Goal: Task Accomplishment & Management: Manage account settings

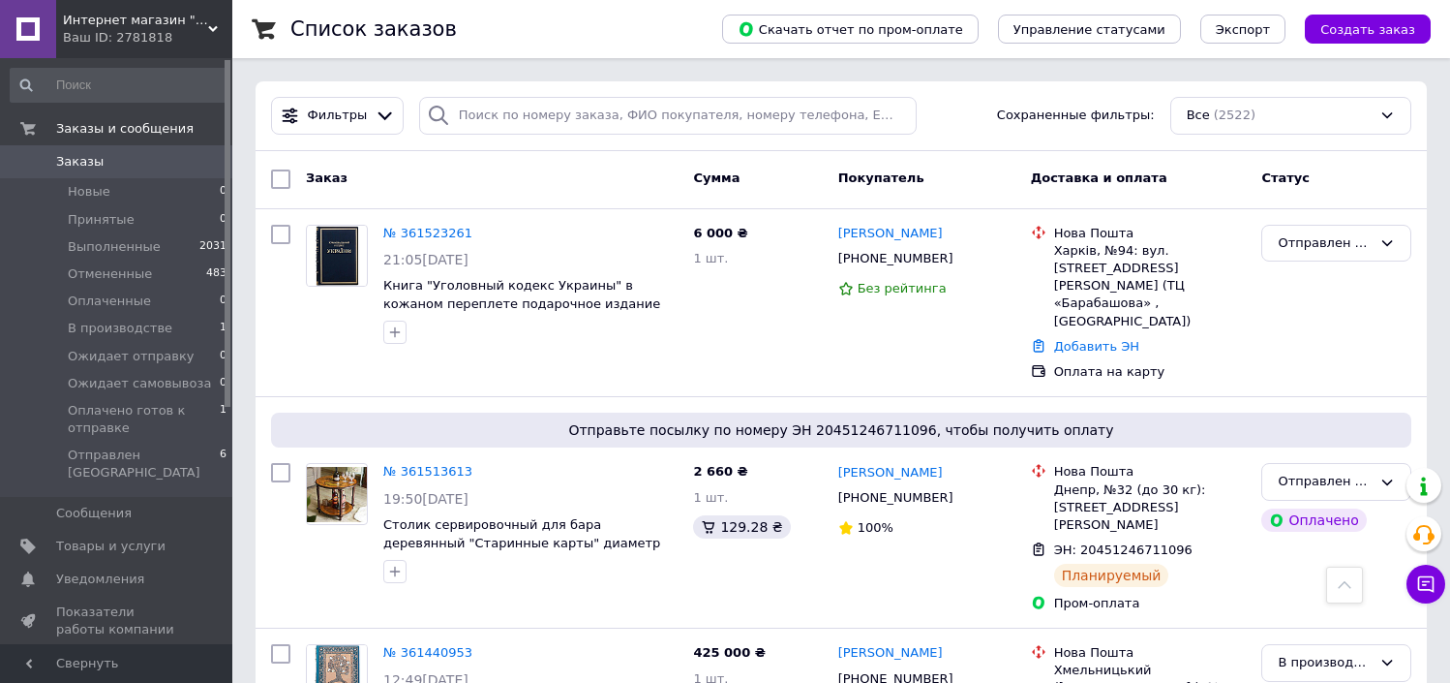
scroll to position [752, 0]
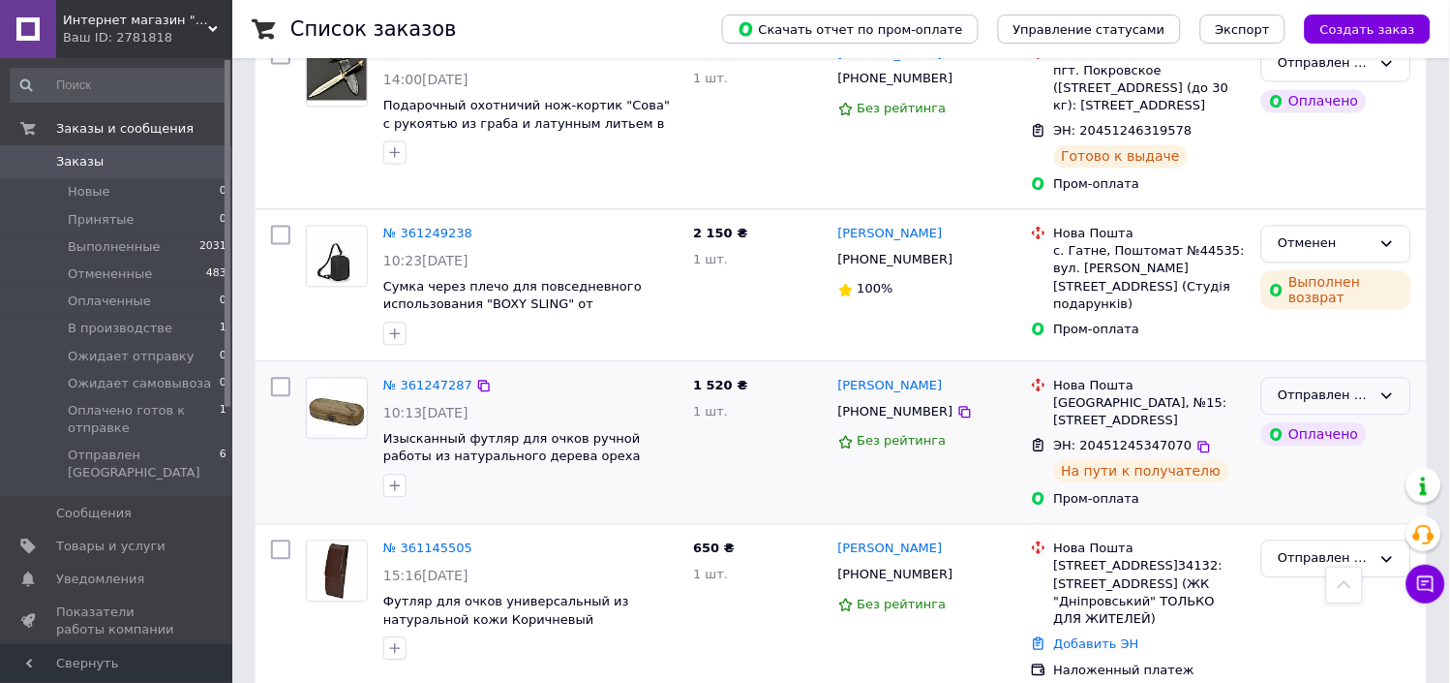
click at [1385, 388] on icon at bounding box center [1387, 395] width 15 height 15
click at [1334, 454] on li "Выполнен" at bounding box center [1336, 472] width 148 height 36
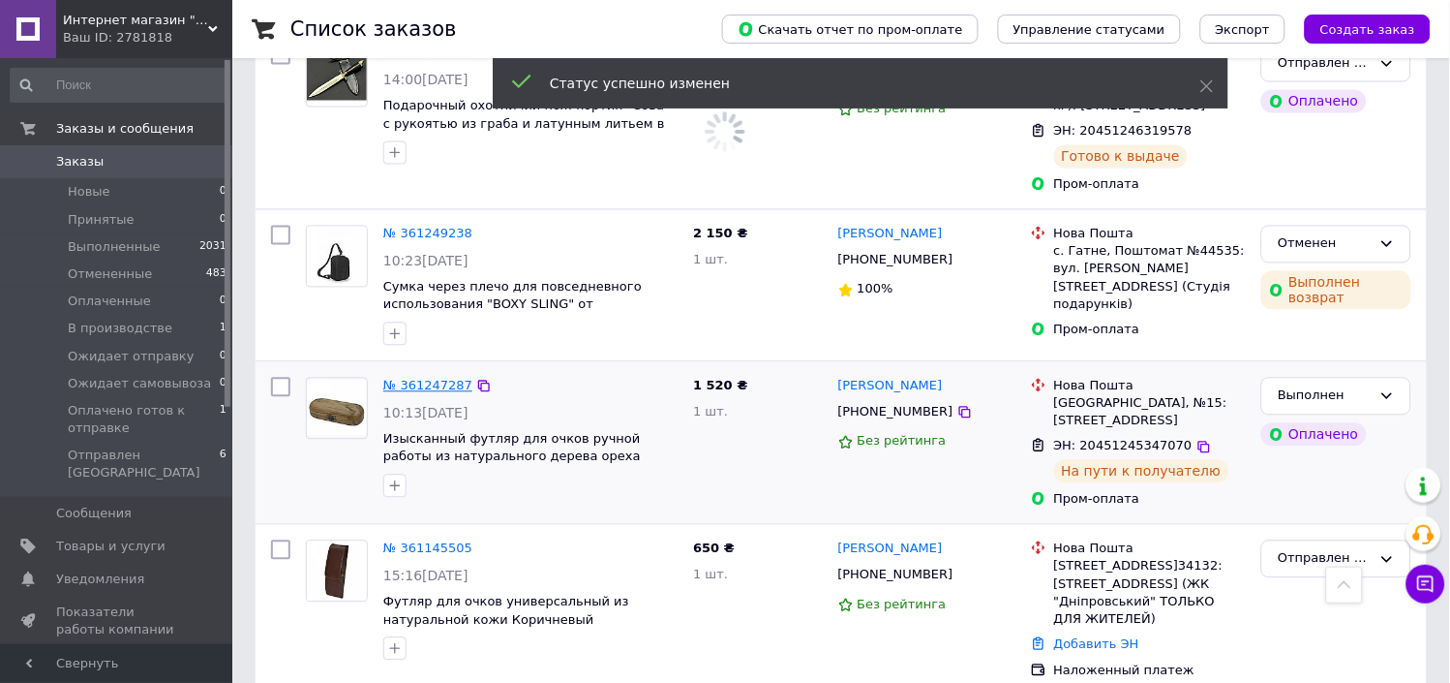
scroll to position [702, 0]
click at [440, 379] on link "№ 361247287" at bounding box center [427, 386] width 89 height 15
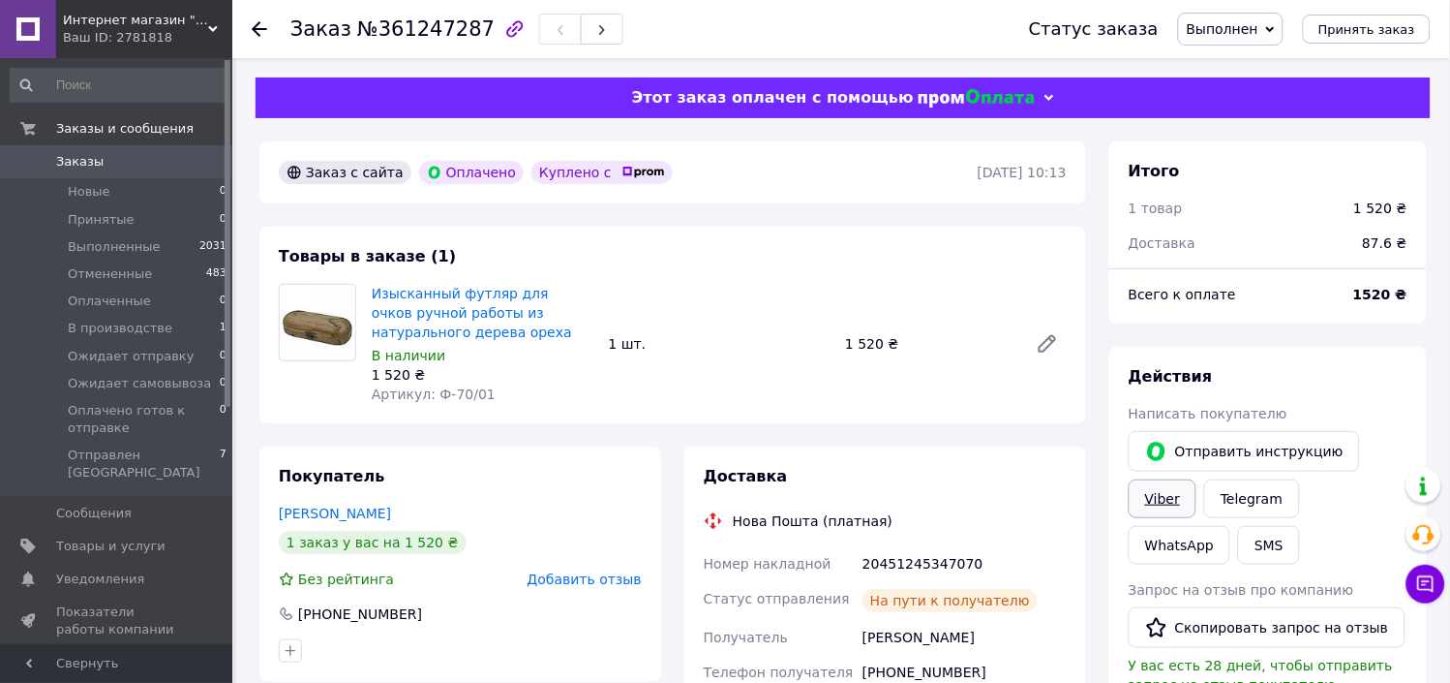
click at [1168, 501] on link "Viber" at bounding box center [1163, 498] width 68 height 39
click at [603, 581] on span "Добавить отзыв" at bounding box center [585, 578] width 114 height 15
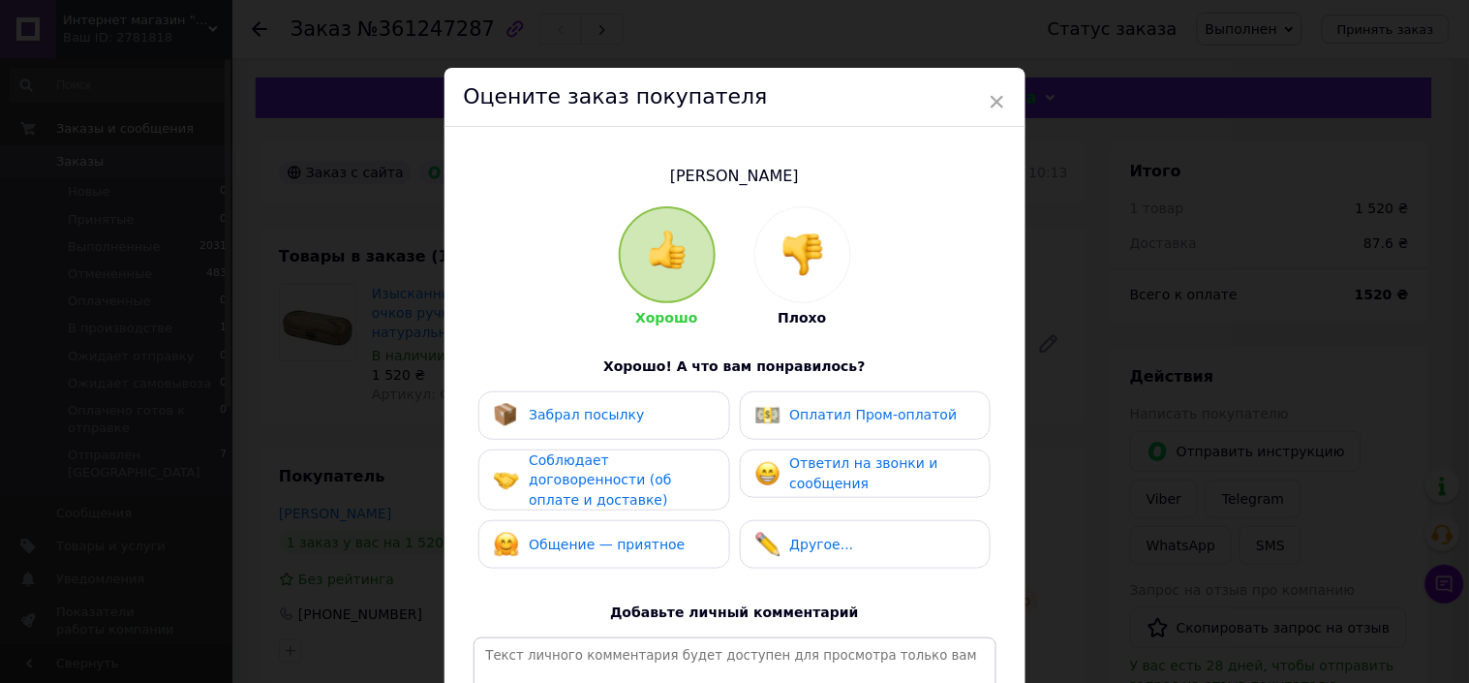
click at [538, 420] on span "Забрал посылку" at bounding box center [586, 414] width 115 height 15
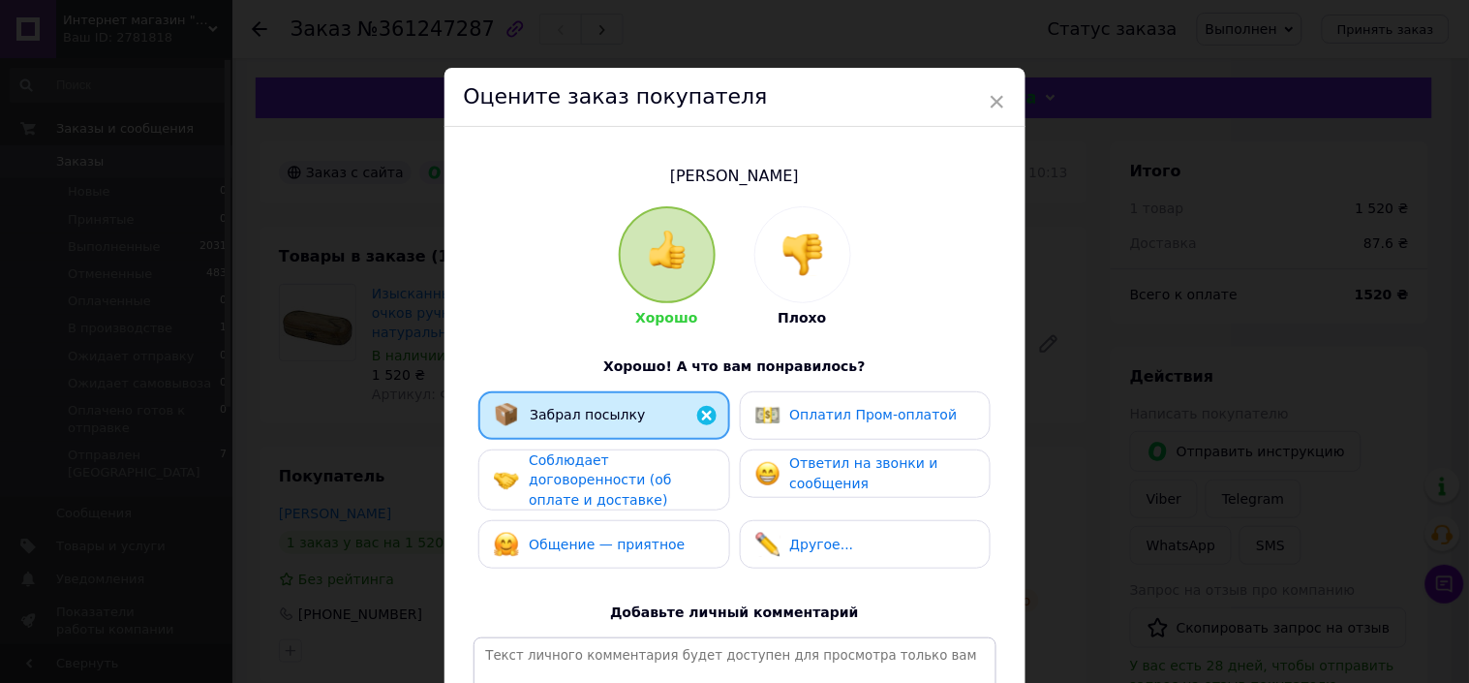
click at [569, 479] on span "Соблюдает договоренности (об оплате и доставке)" at bounding box center [600, 479] width 142 height 55
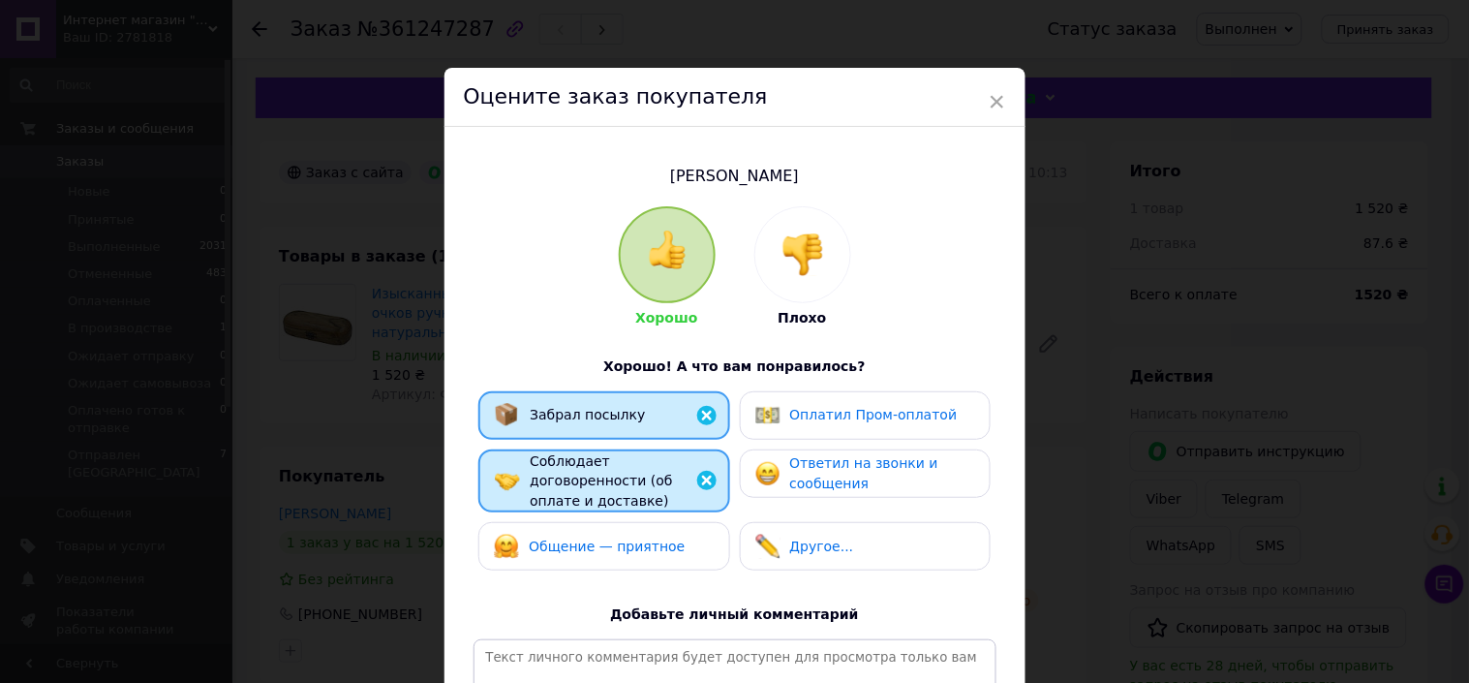
click at [584, 538] on span "Общение — приятное" at bounding box center [607, 545] width 156 height 15
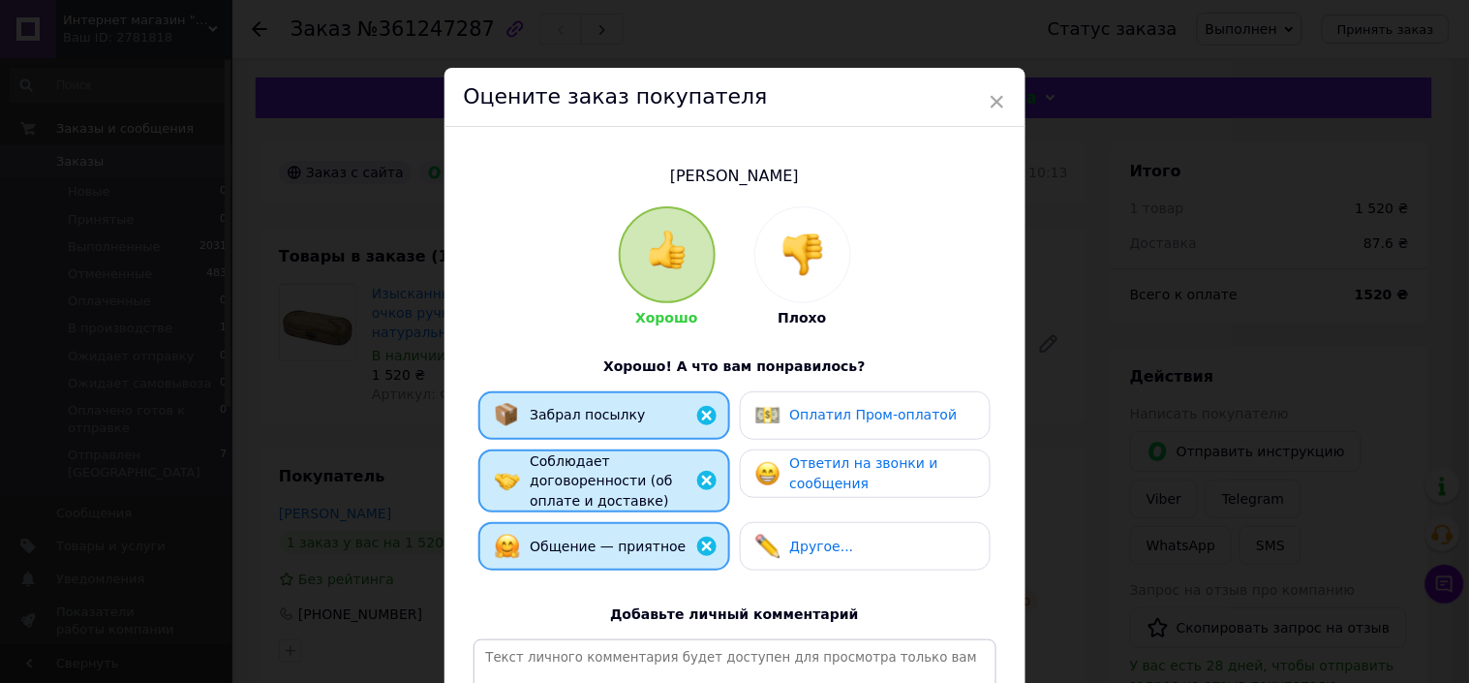
click at [821, 420] on span "Оплатил Пром-оплатой" at bounding box center [873, 414] width 167 height 15
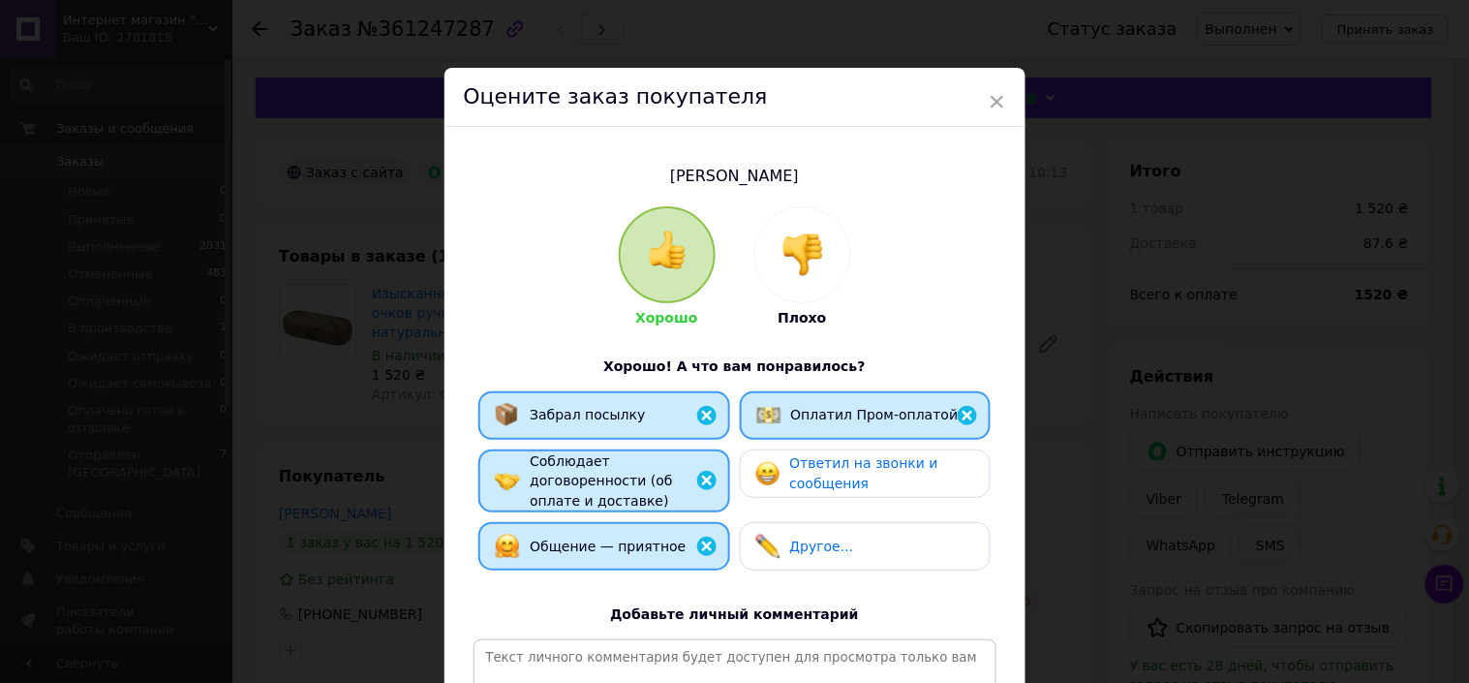
click at [835, 484] on span "Ответил на звонки и сообщения" at bounding box center [864, 473] width 148 height 36
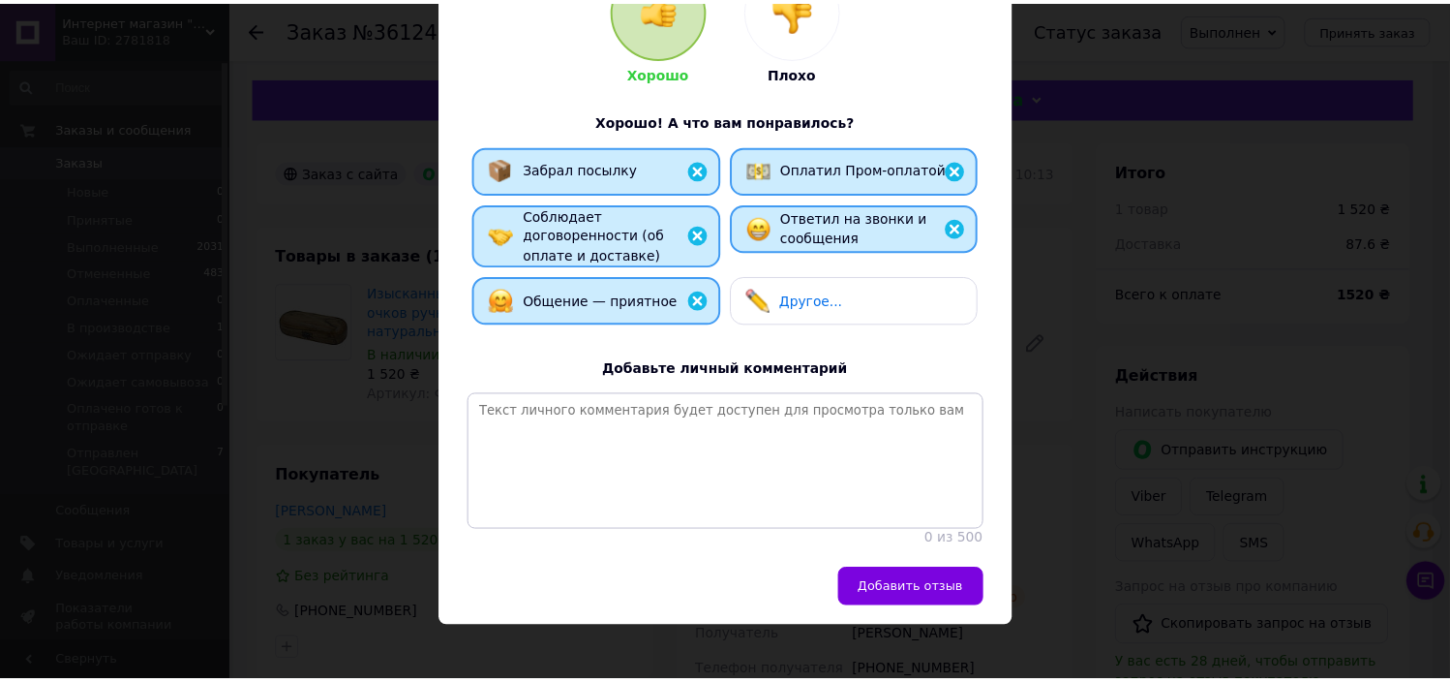
scroll to position [262, 0]
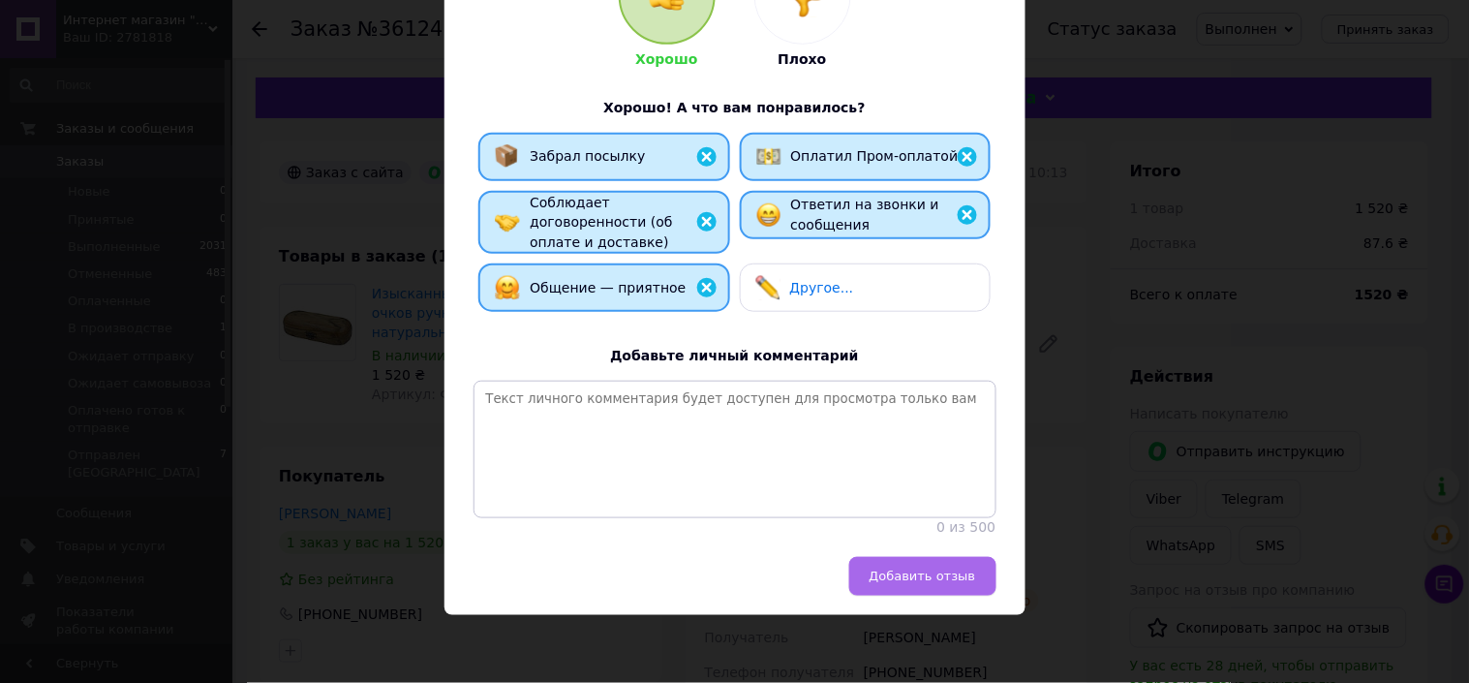
click at [907, 574] on span "Добавить отзыв" at bounding box center [922, 575] width 106 height 15
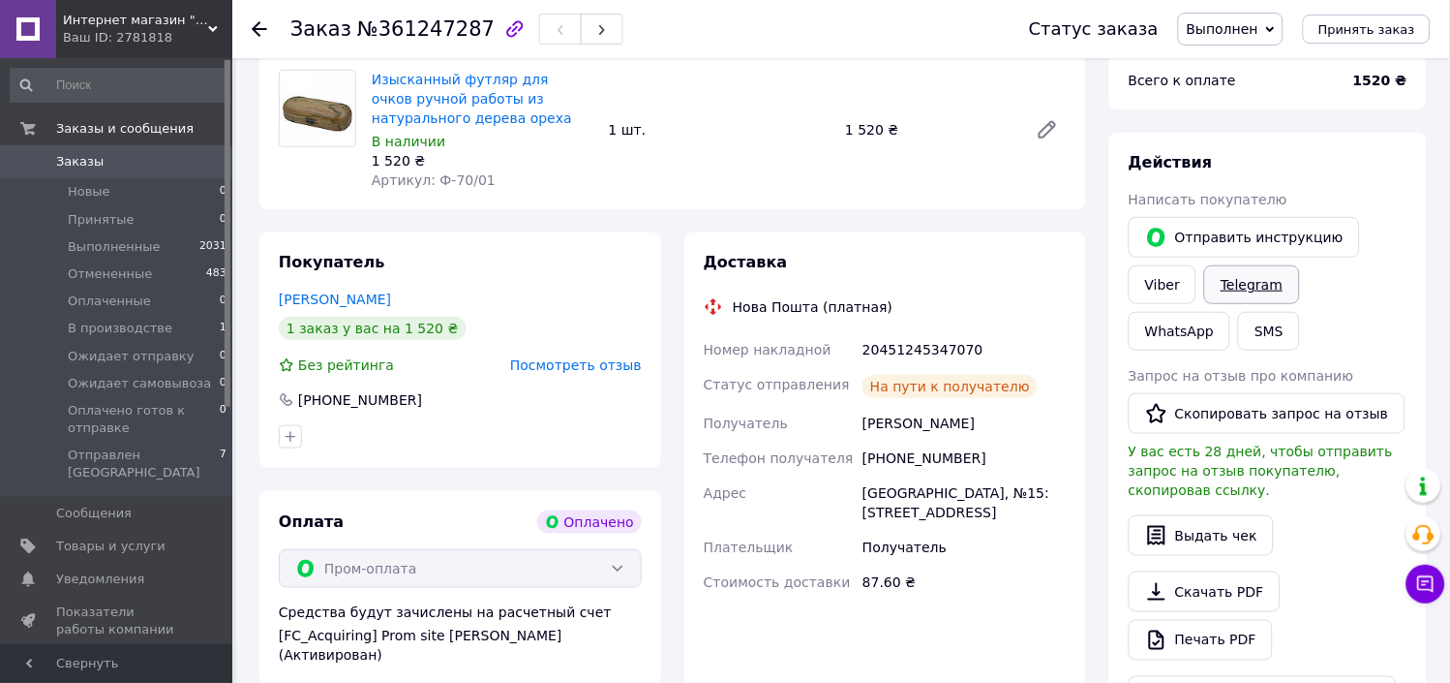
scroll to position [215, 0]
click at [1239, 414] on button "Скопировать запрос на отзыв" at bounding box center [1267, 412] width 277 height 41
click at [76, 162] on span "Заказы" at bounding box center [79, 161] width 47 height 17
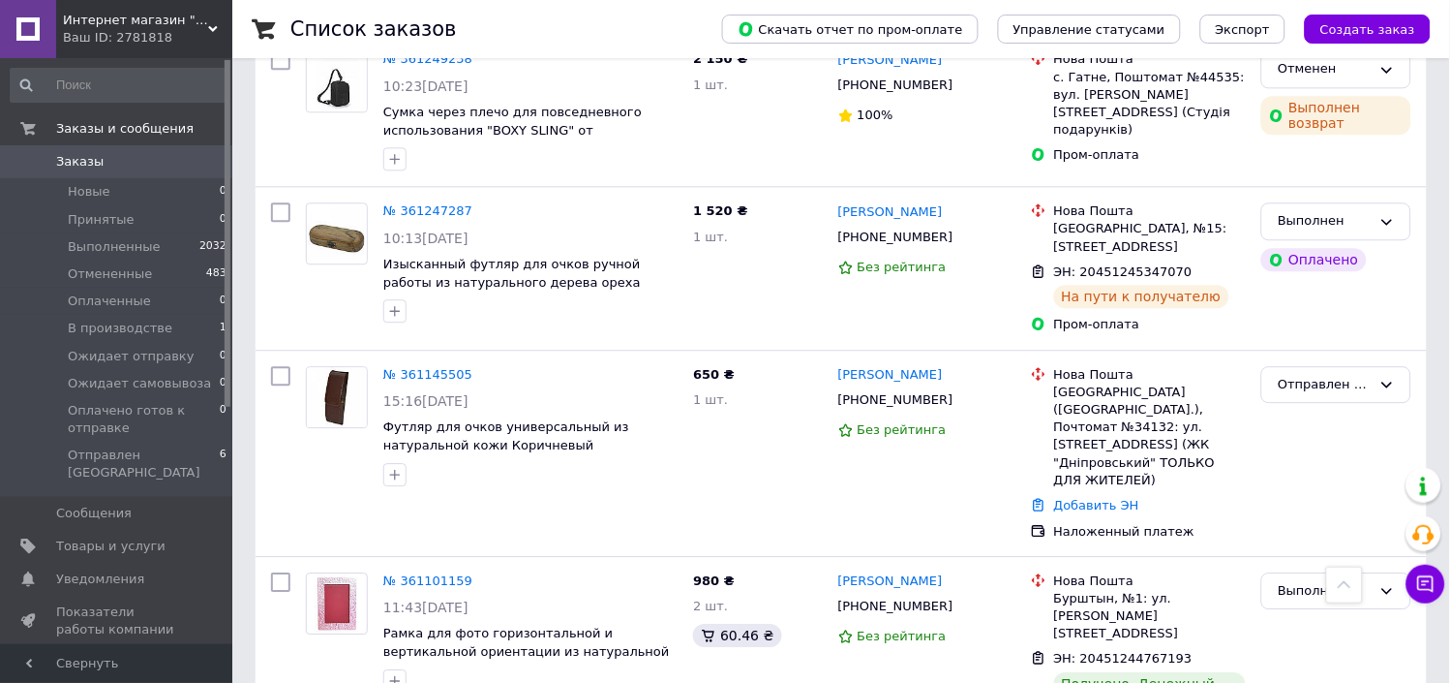
scroll to position [968, 0]
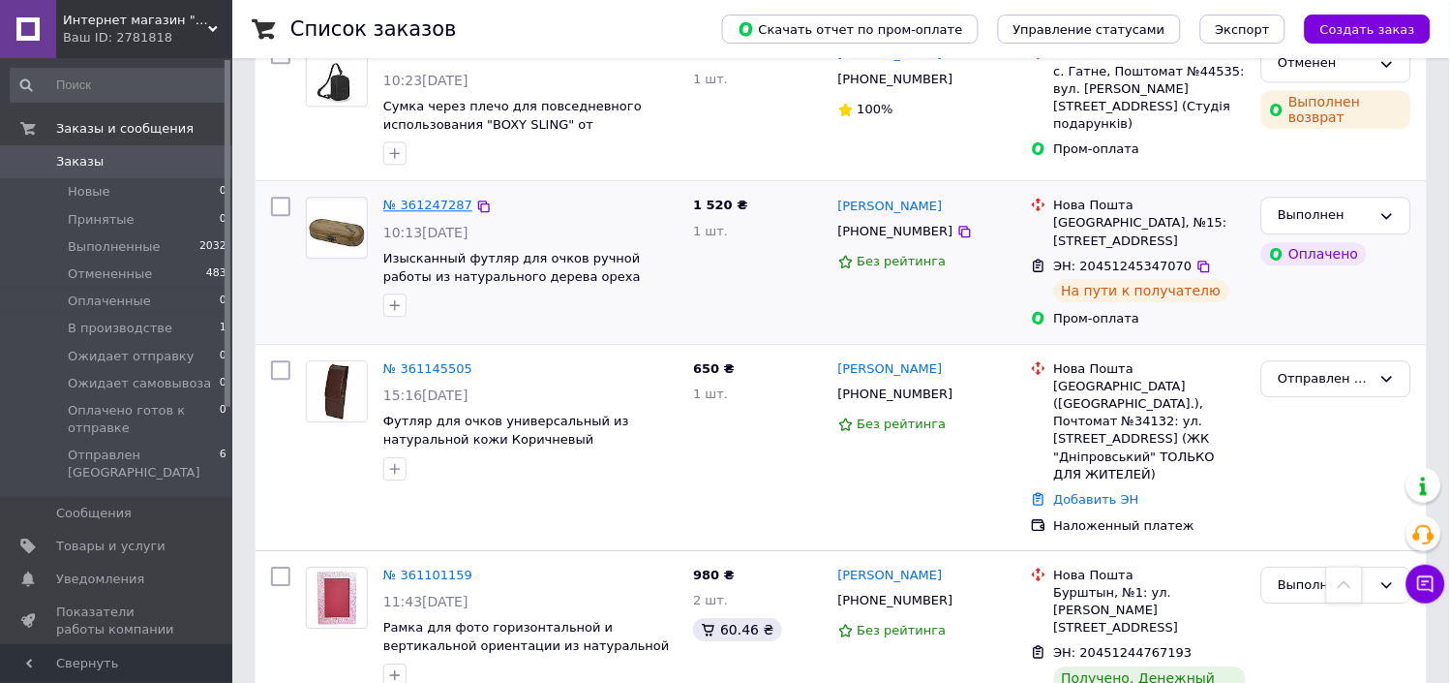
click at [442, 197] on link "№ 361247287" at bounding box center [427, 204] width 89 height 15
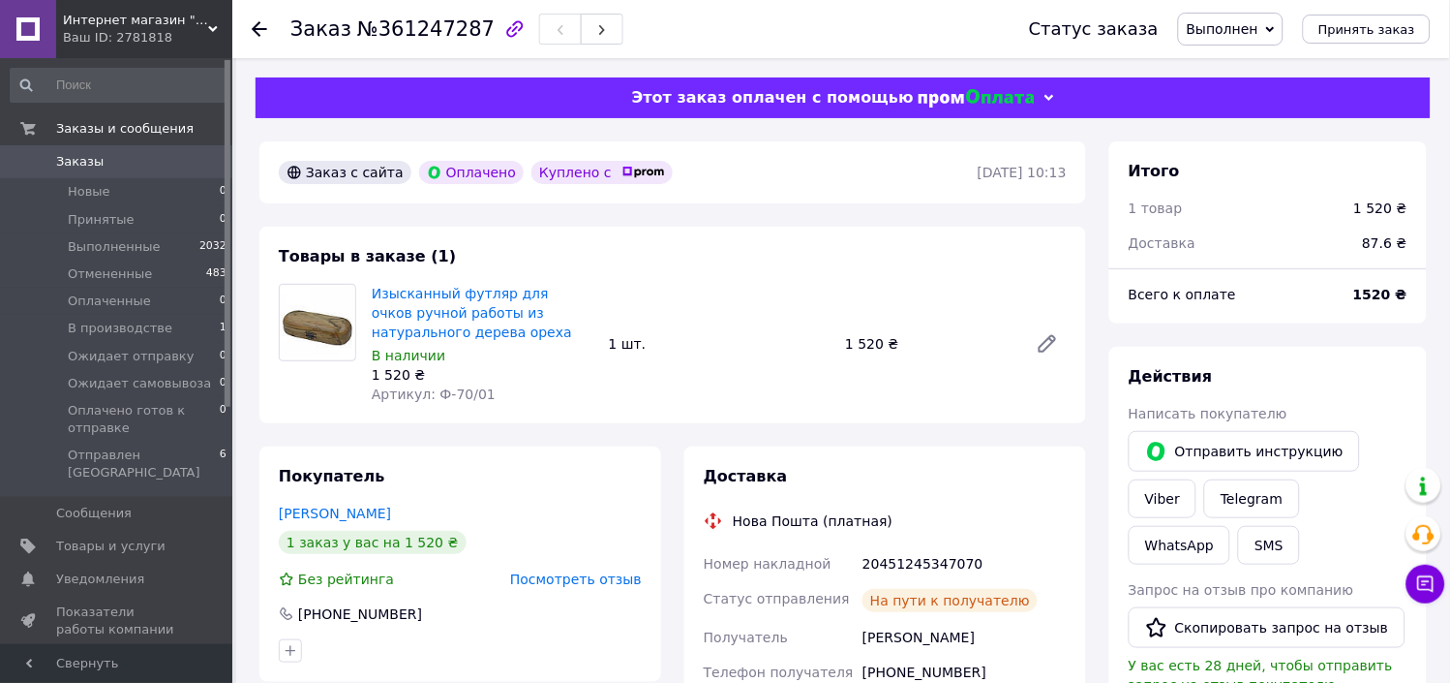
click at [75, 158] on span "Заказы" at bounding box center [79, 161] width 47 height 17
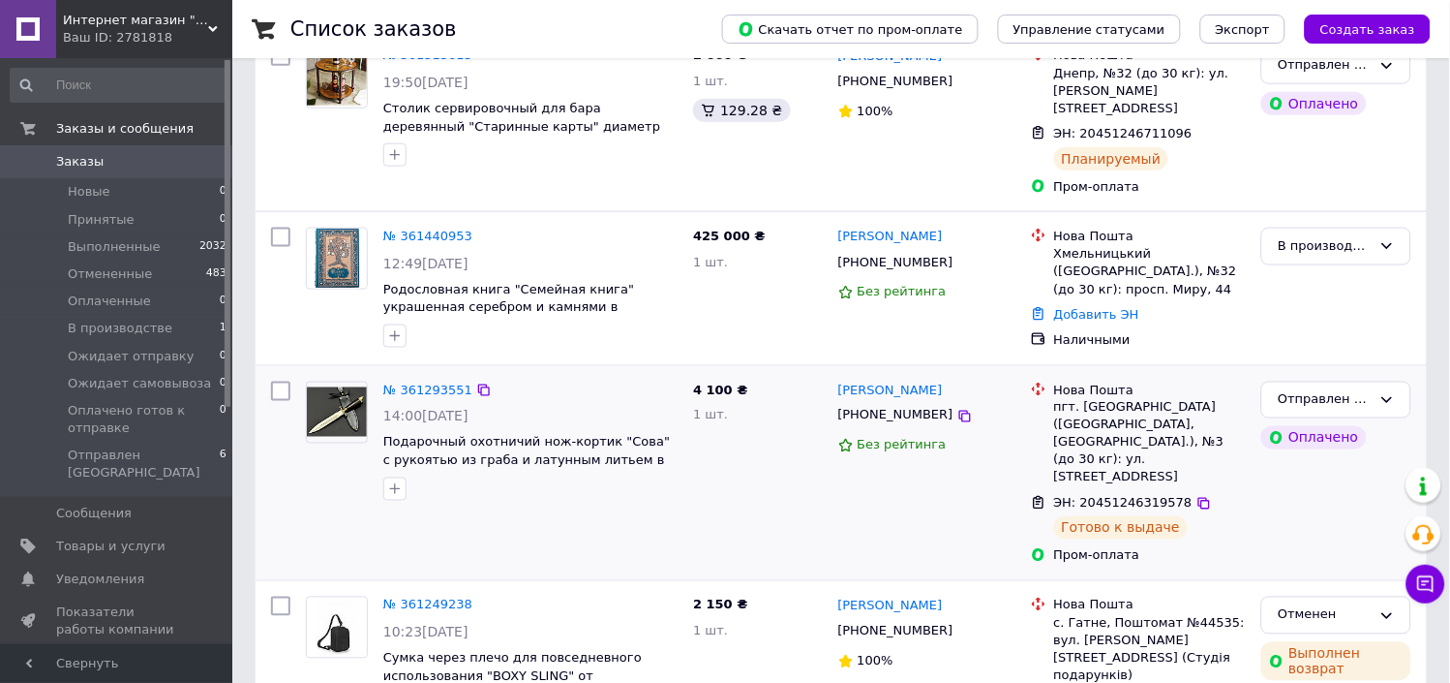
scroll to position [537, 0]
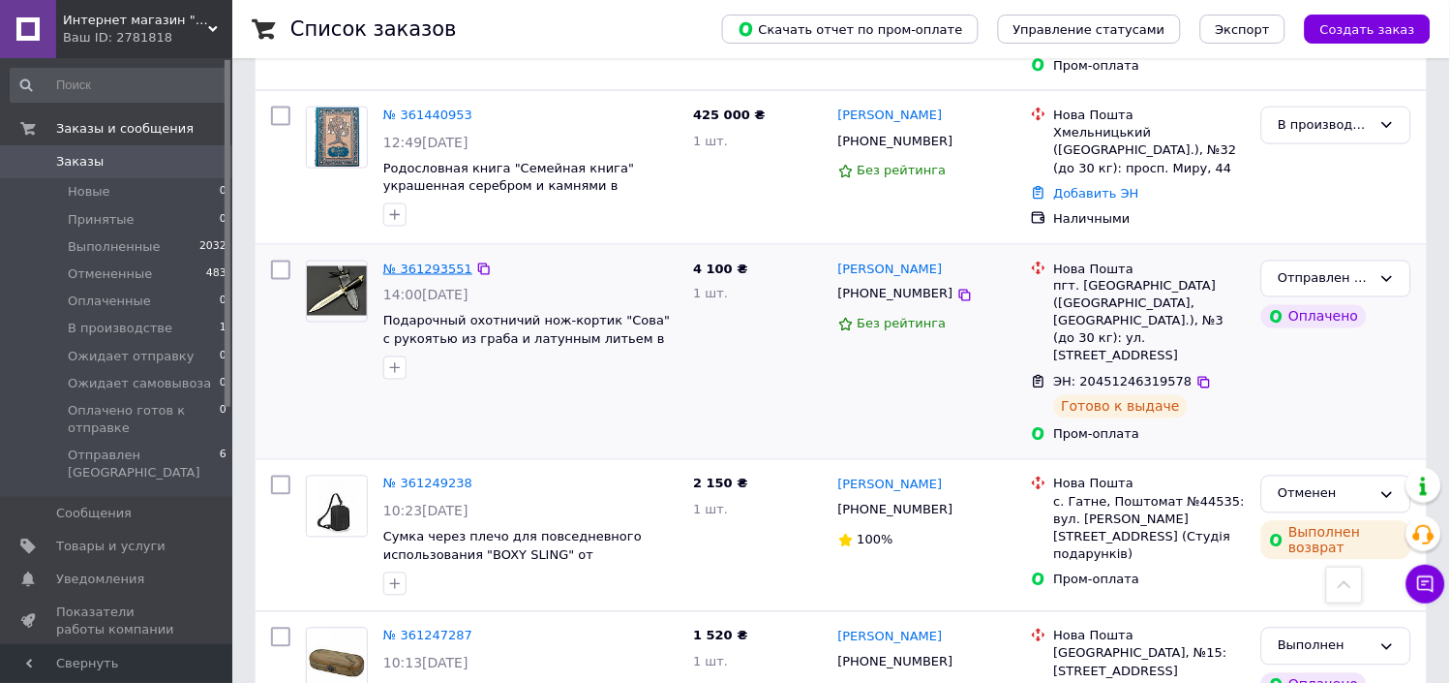
click at [429, 261] on link "№ 361293551" at bounding box center [427, 268] width 89 height 15
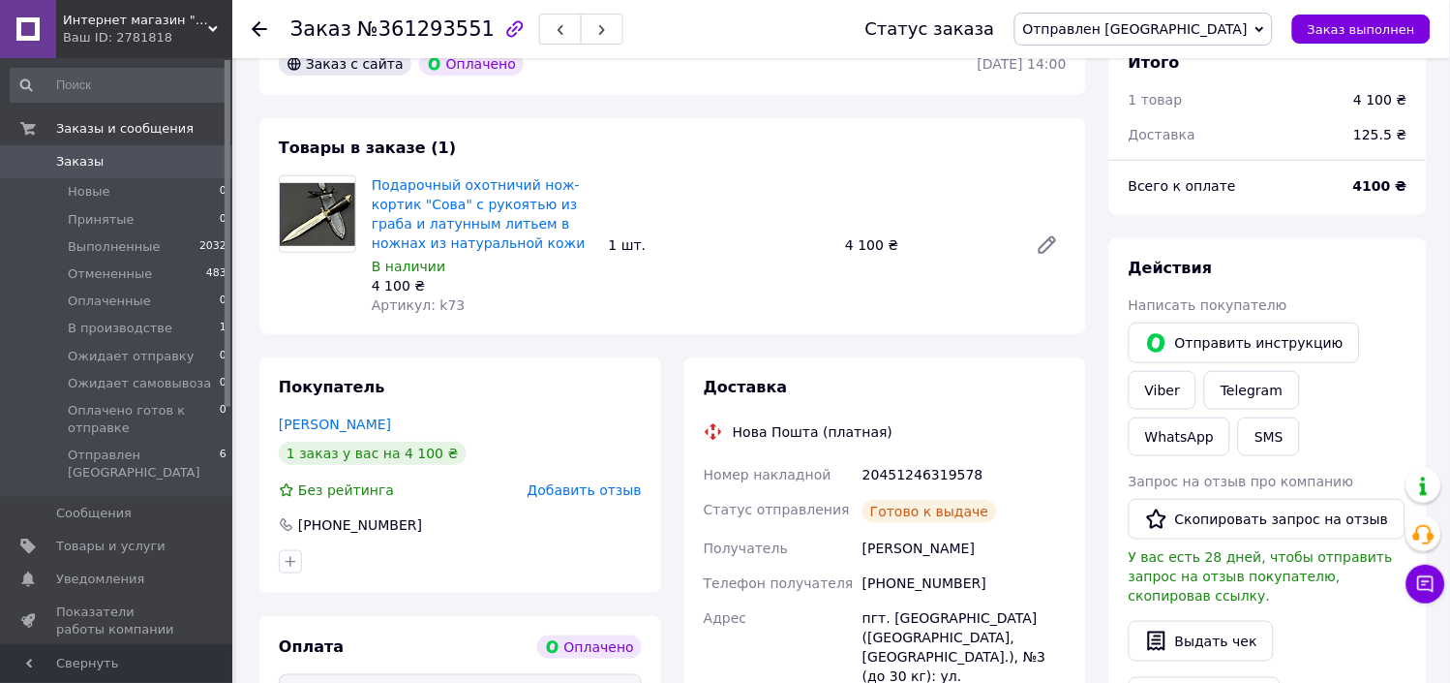
scroll to position [107, 0]
click at [1160, 394] on link "Viber" at bounding box center [1163, 391] width 68 height 39
click at [79, 160] on span "Заказы" at bounding box center [79, 161] width 47 height 17
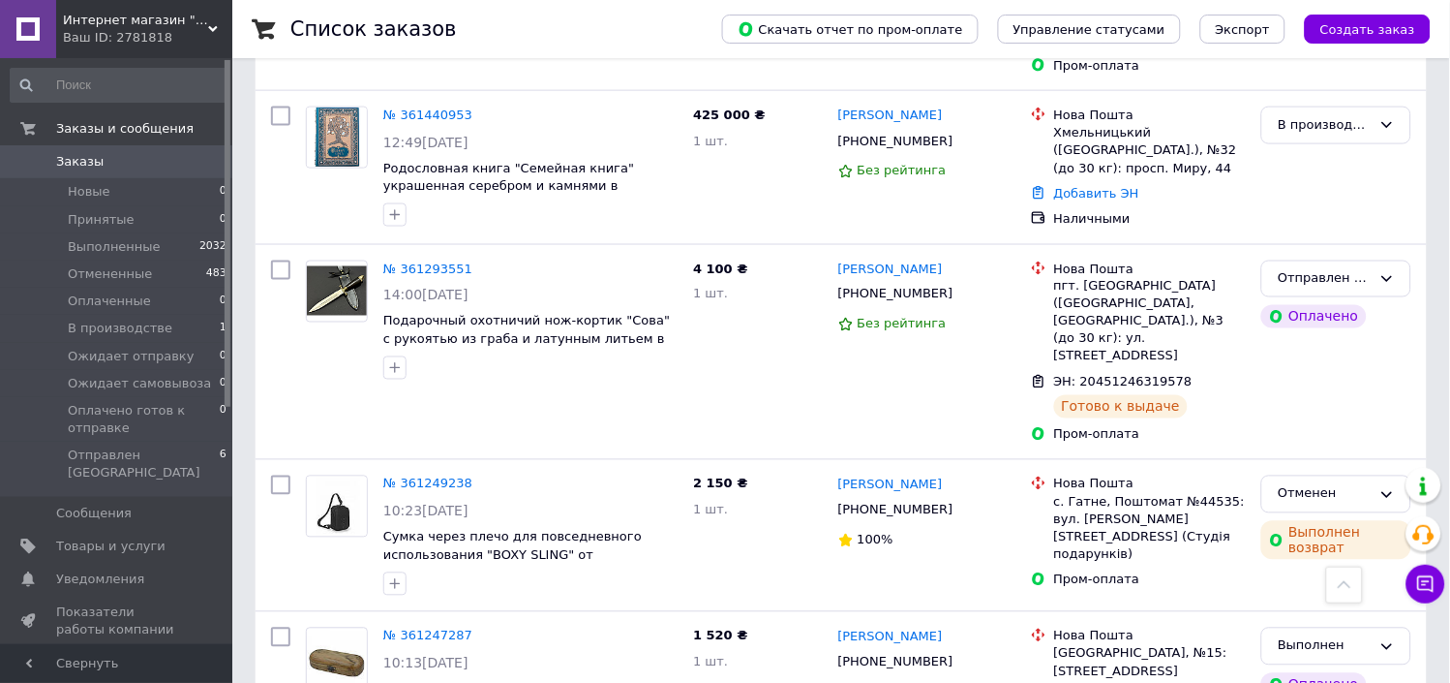
scroll to position [752, 0]
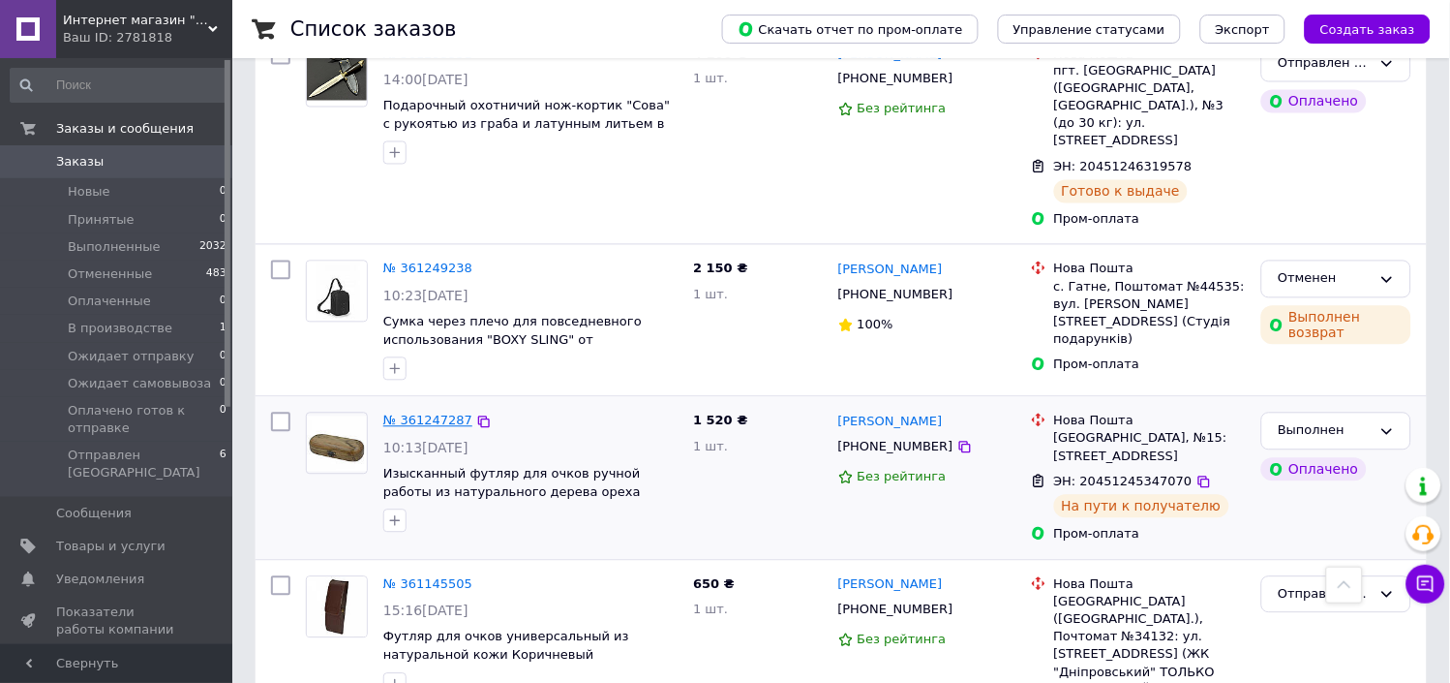
click at [438, 413] on link "№ 361247287" at bounding box center [427, 420] width 89 height 15
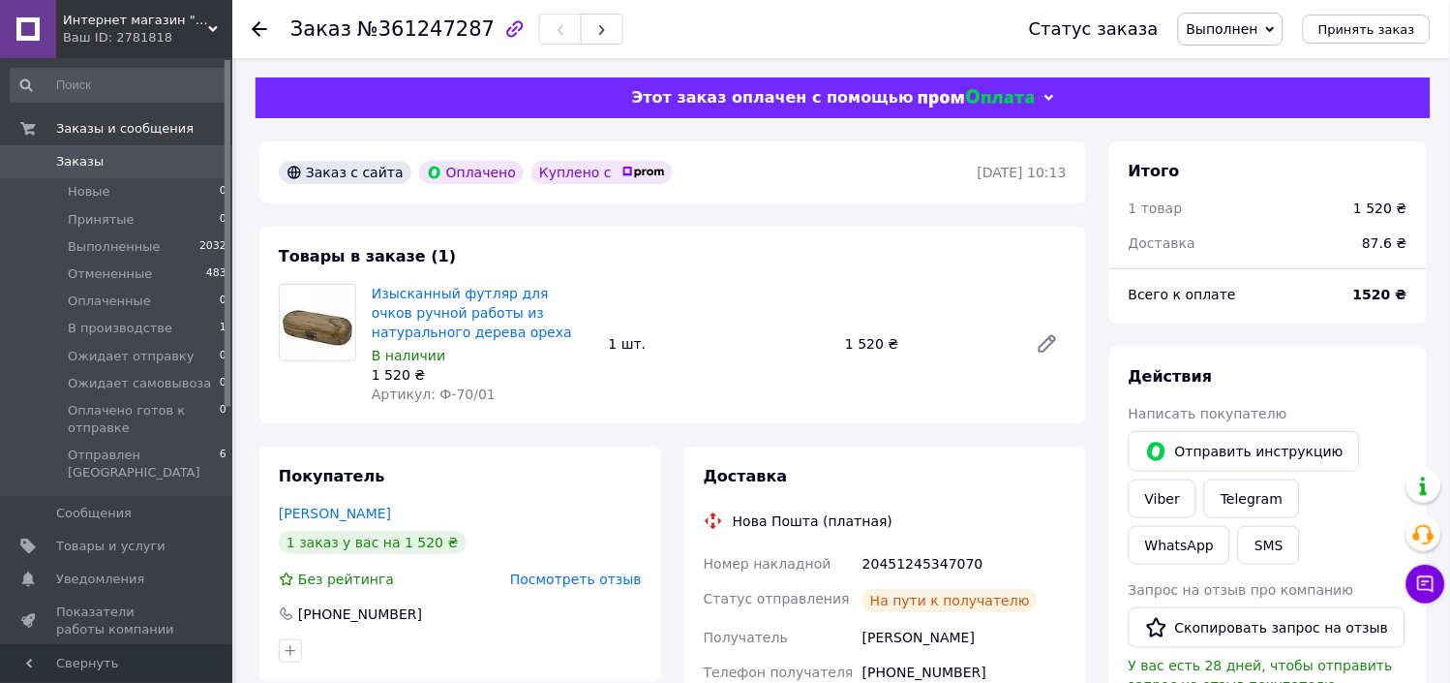
click at [77, 159] on span "Заказы" at bounding box center [79, 161] width 47 height 17
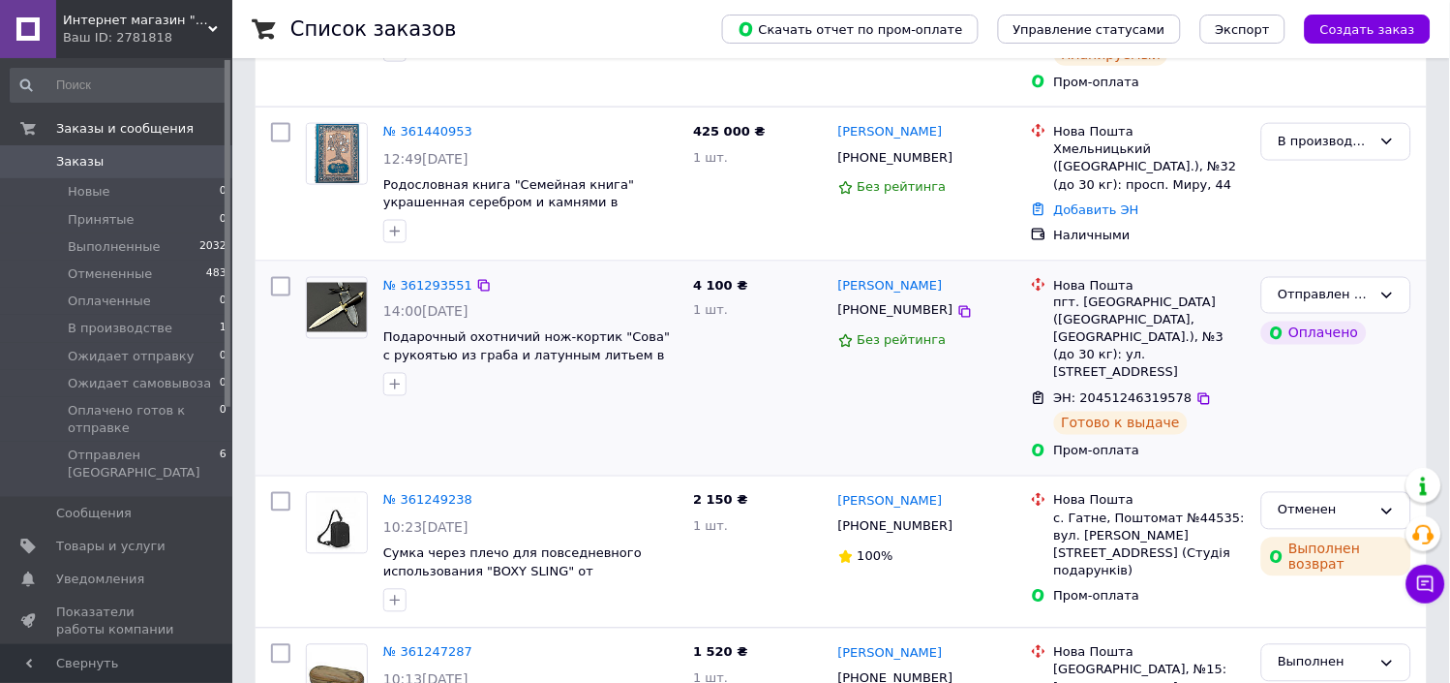
scroll to position [537, 0]
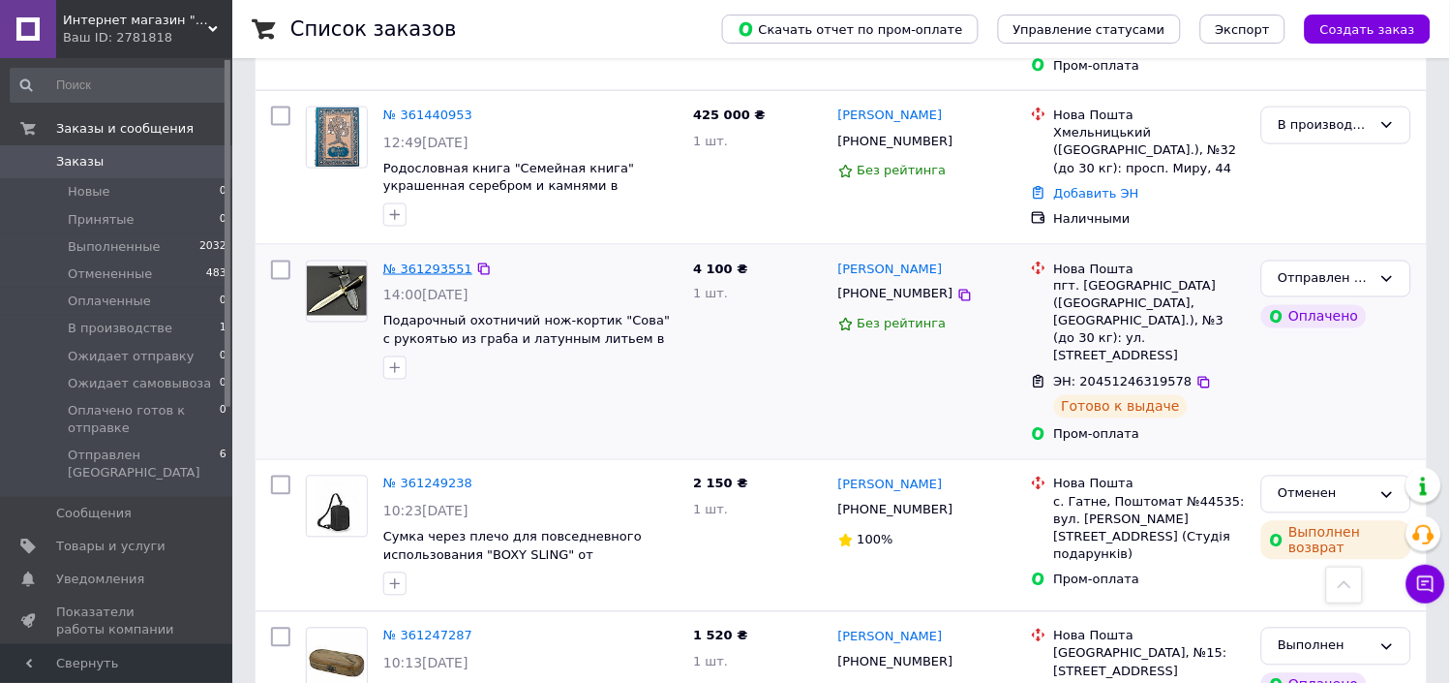
click at [424, 261] on link "№ 361293551" at bounding box center [427, 268] width 89 height 15
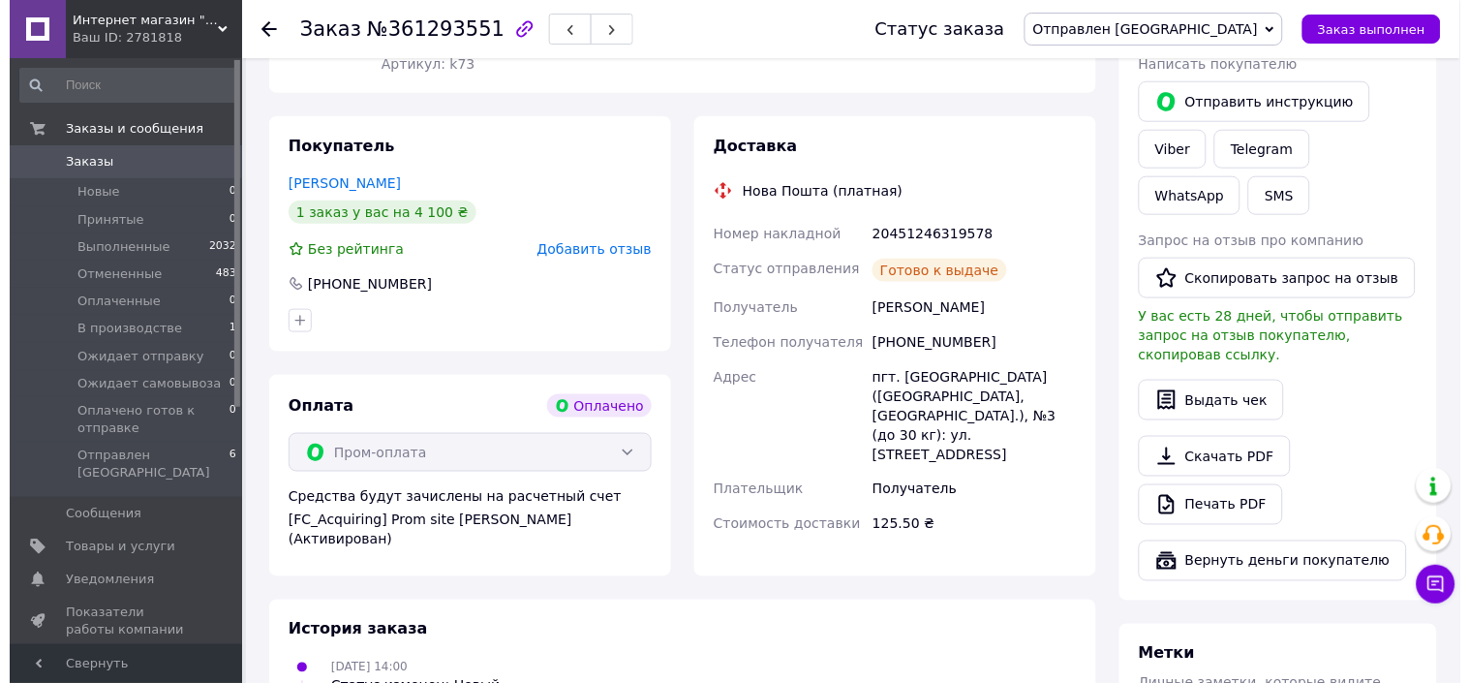
scroll to position [322, 0]
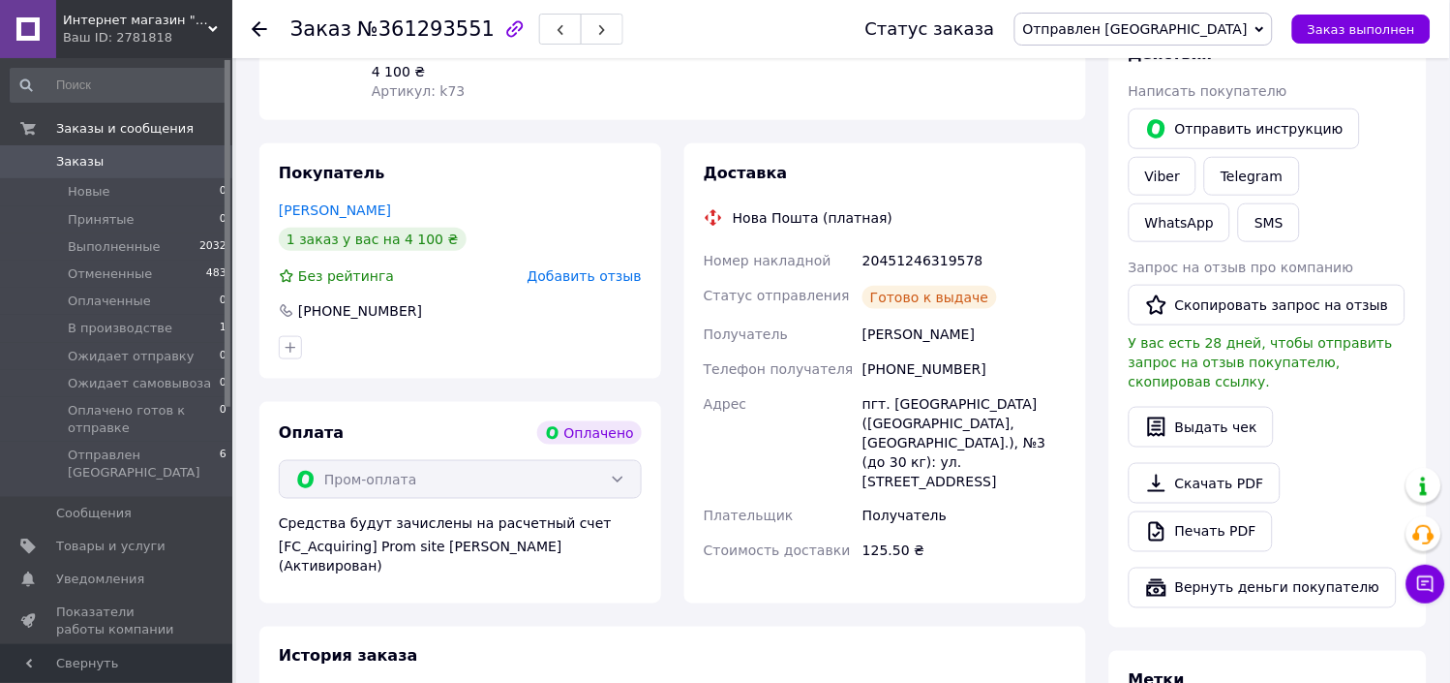
click at [1216, 25] on span "Отправлен [GEOGRAPHIC_DATA]" at bounding box center [1135, 28] width 225 height 15
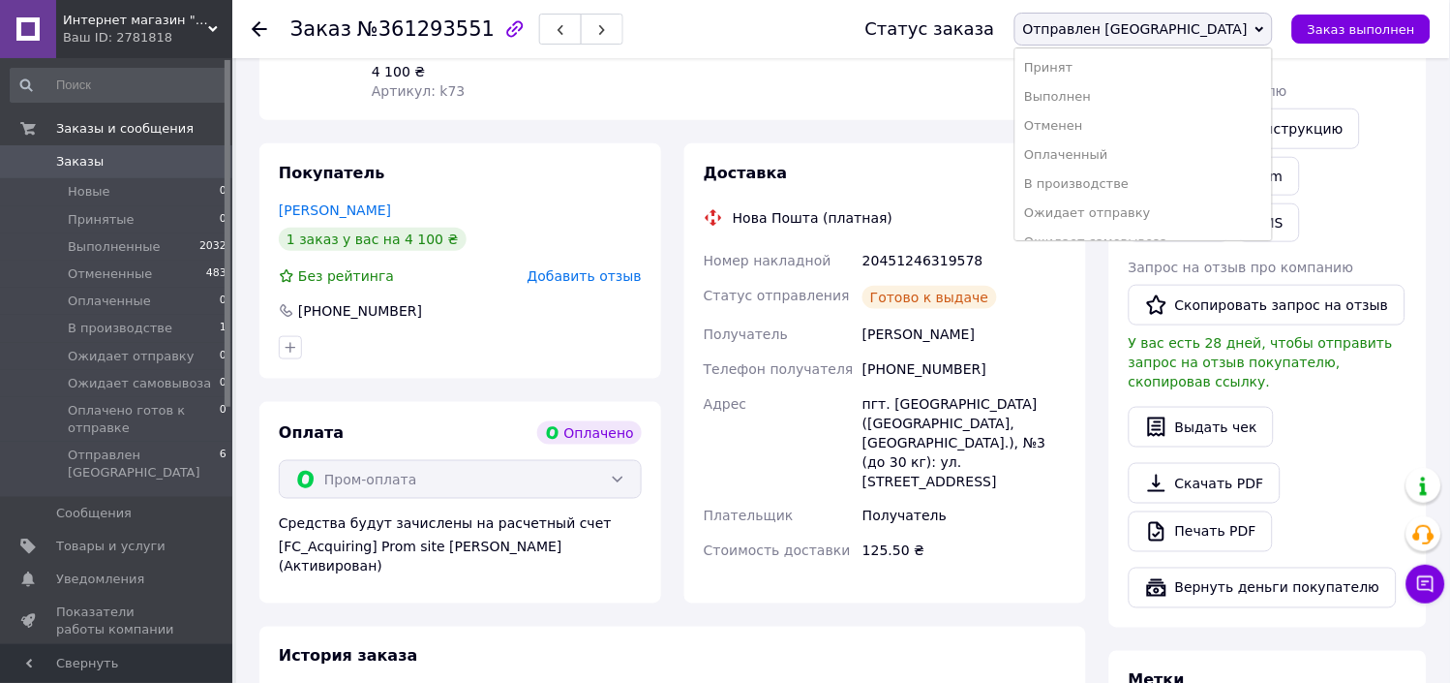
click at [1157, 99] on li "Выполнен" at bounding box center [1144, 96] width 257 height 29
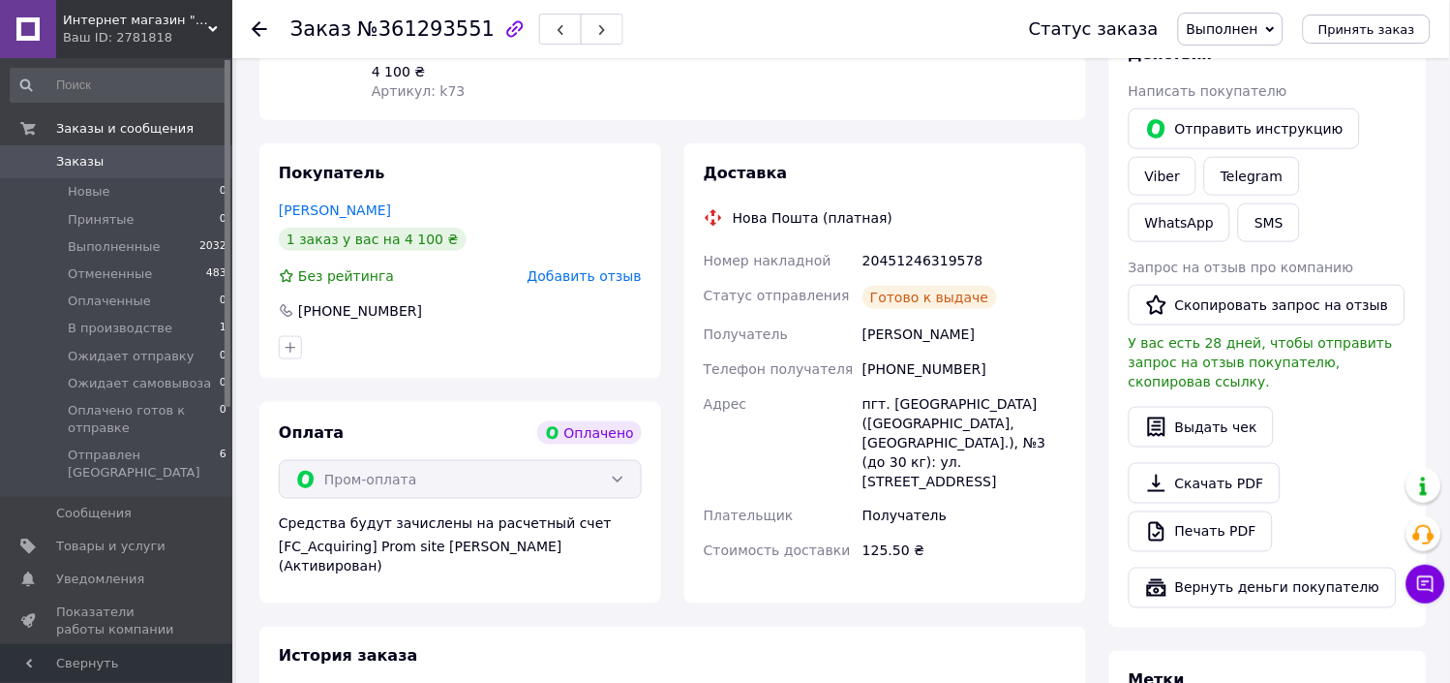
click at [595, 277] on span "Добавить отзыв" at bounding box center [585, 275] width 114 height 15
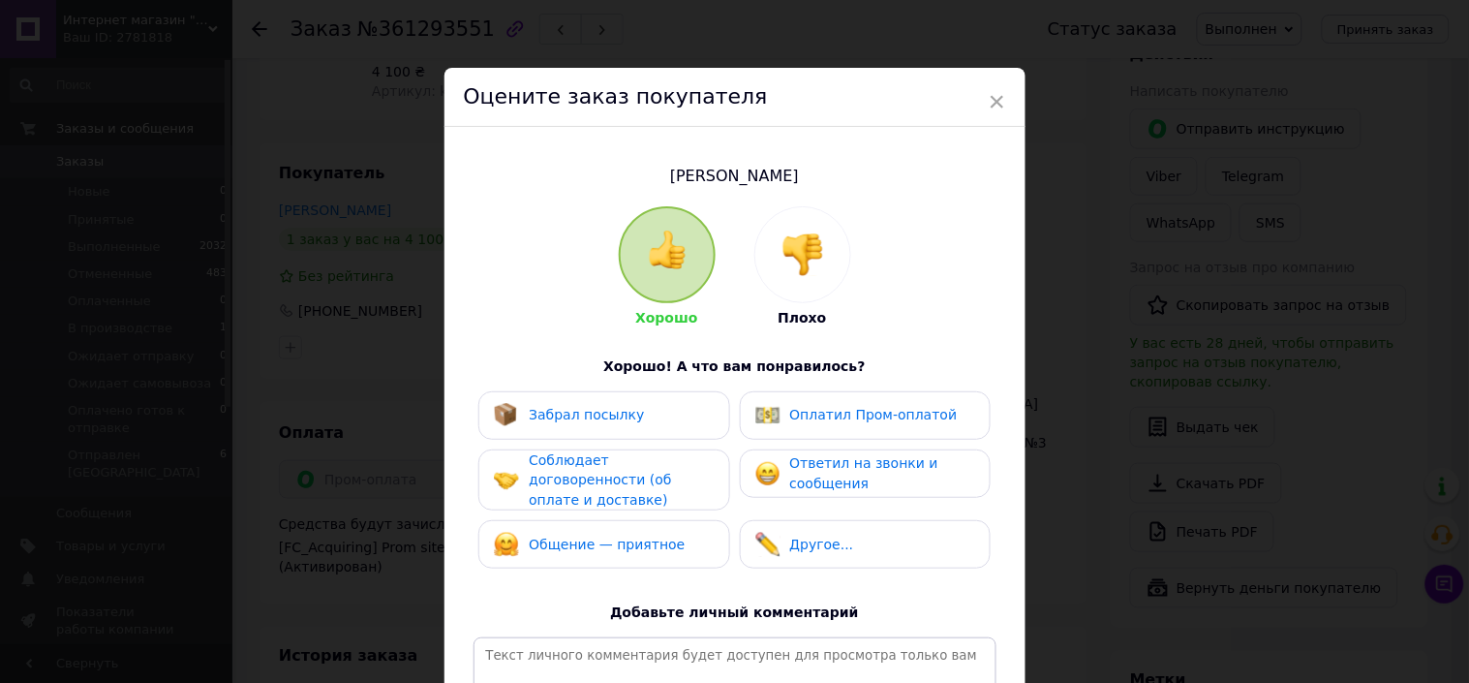
click at [600, 412] on span "Забрал посылку" at bounding box center [586, 414] width 115 height 15
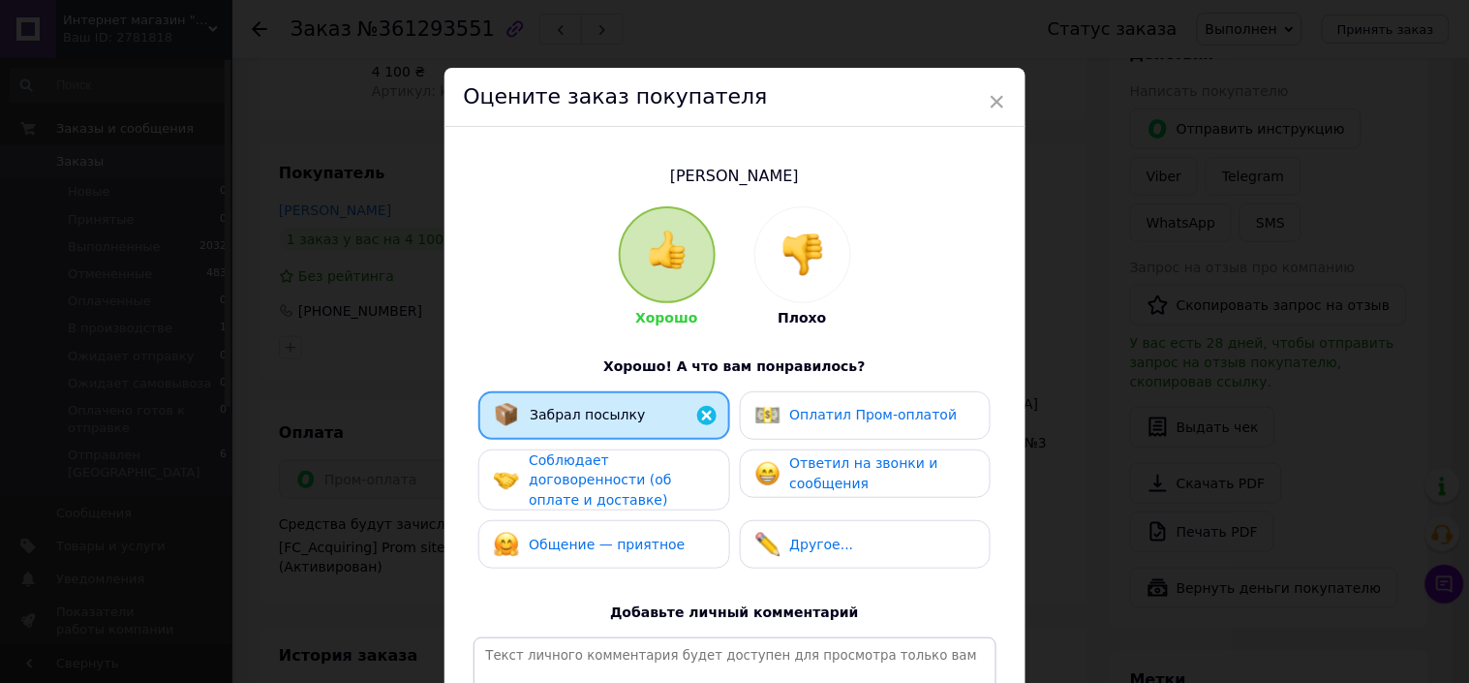
click at [612, 468] on span "Соблюдает договоренности (об оплате и доставке)" at bounding box center [600, 479] width 142 height 55
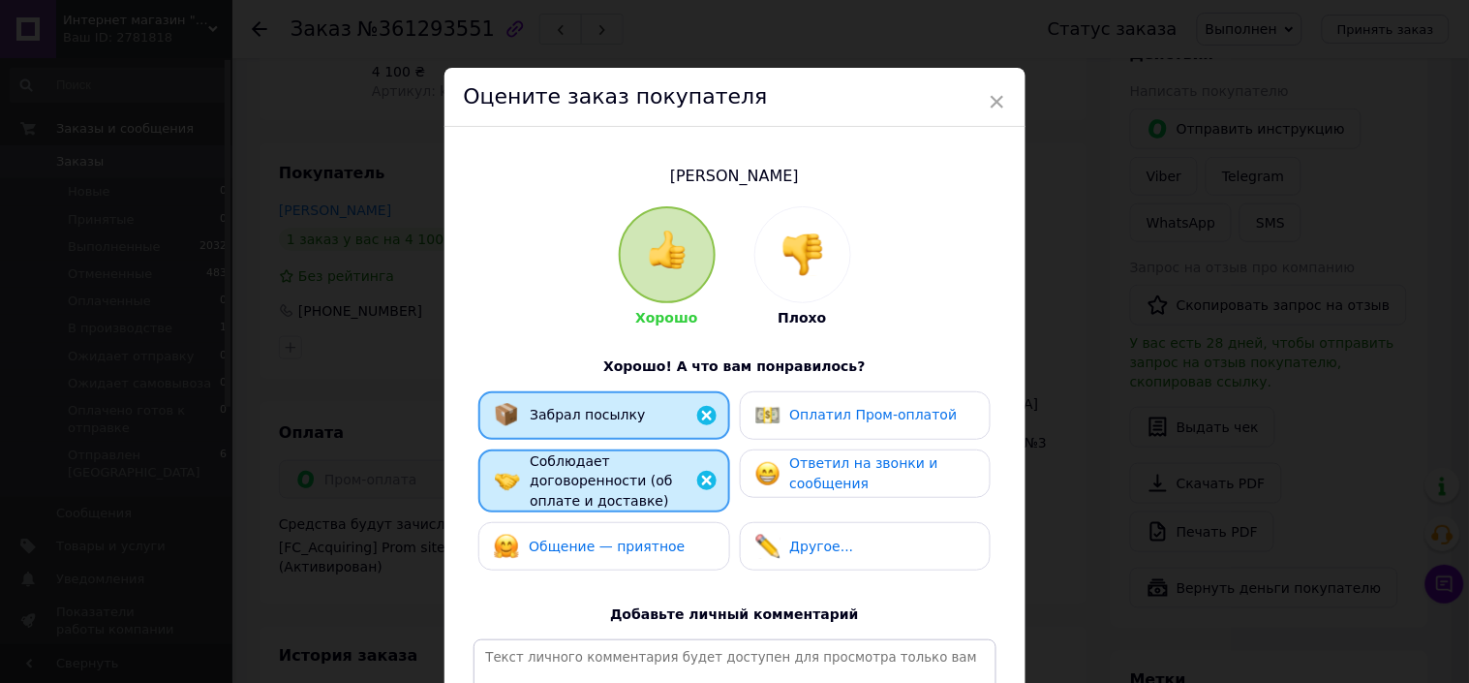
click at [622, 538] on span "Общение — приятное" at bounding box center [607, 545] width 156 height 15
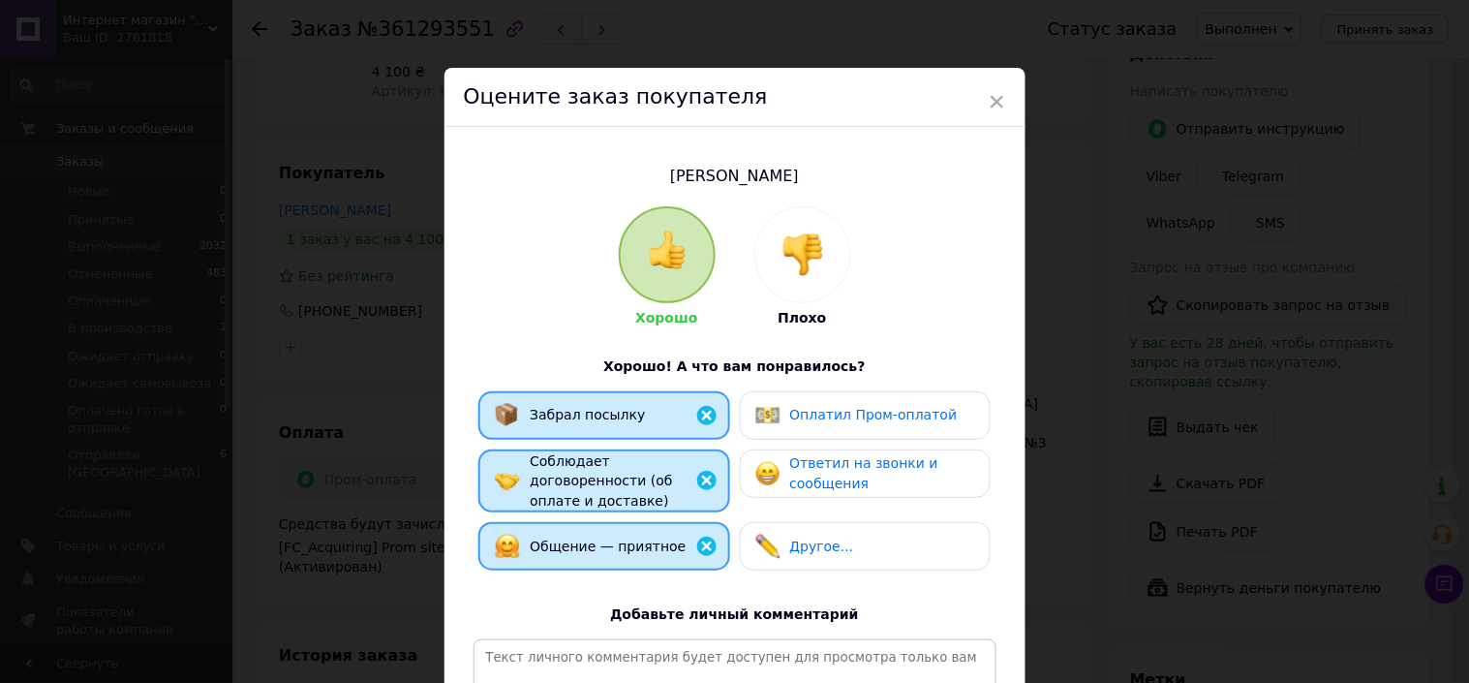
click at [817, 470] on span "Ответил на звонки и сообщения" at bounding box center [864, 473] width 148 height 36
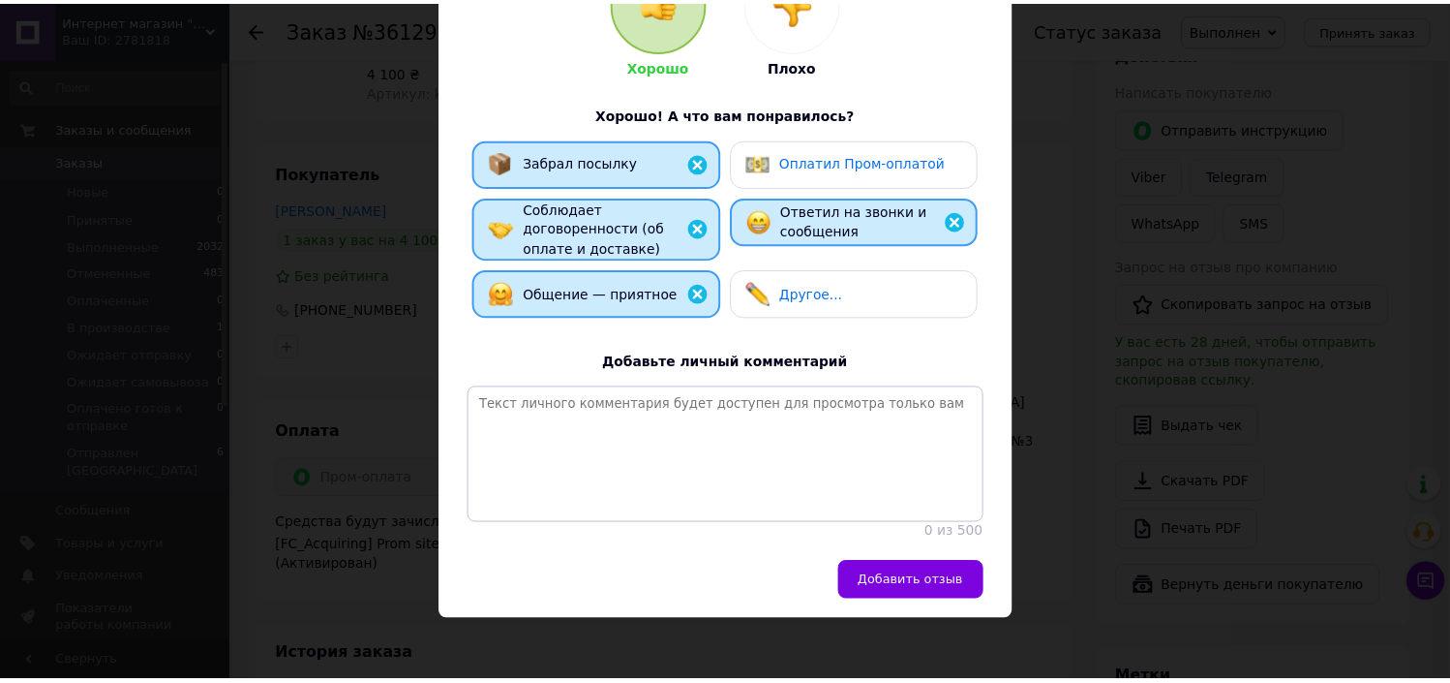
scroll to position [262, 0]
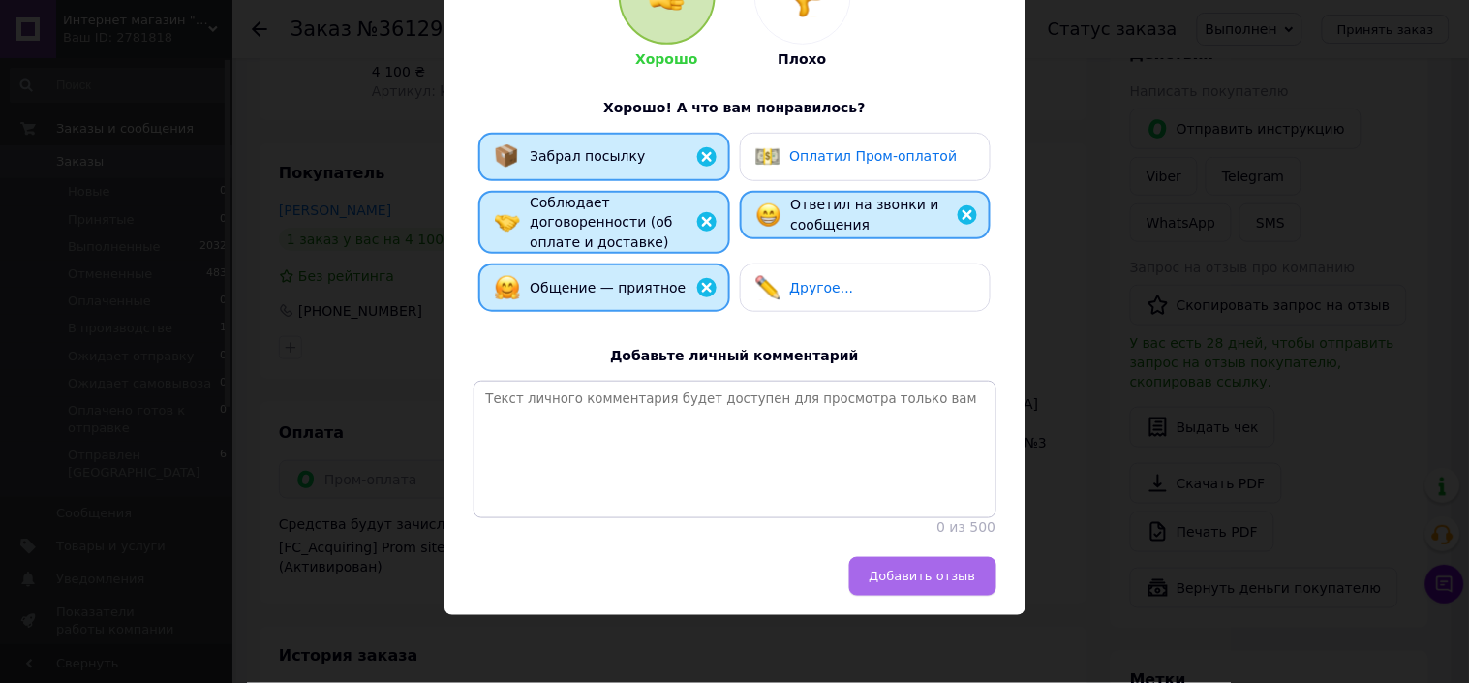
click at [936, 579] on span "Добавить отзыв" at bounding box center [922, 575] width 106 height 15
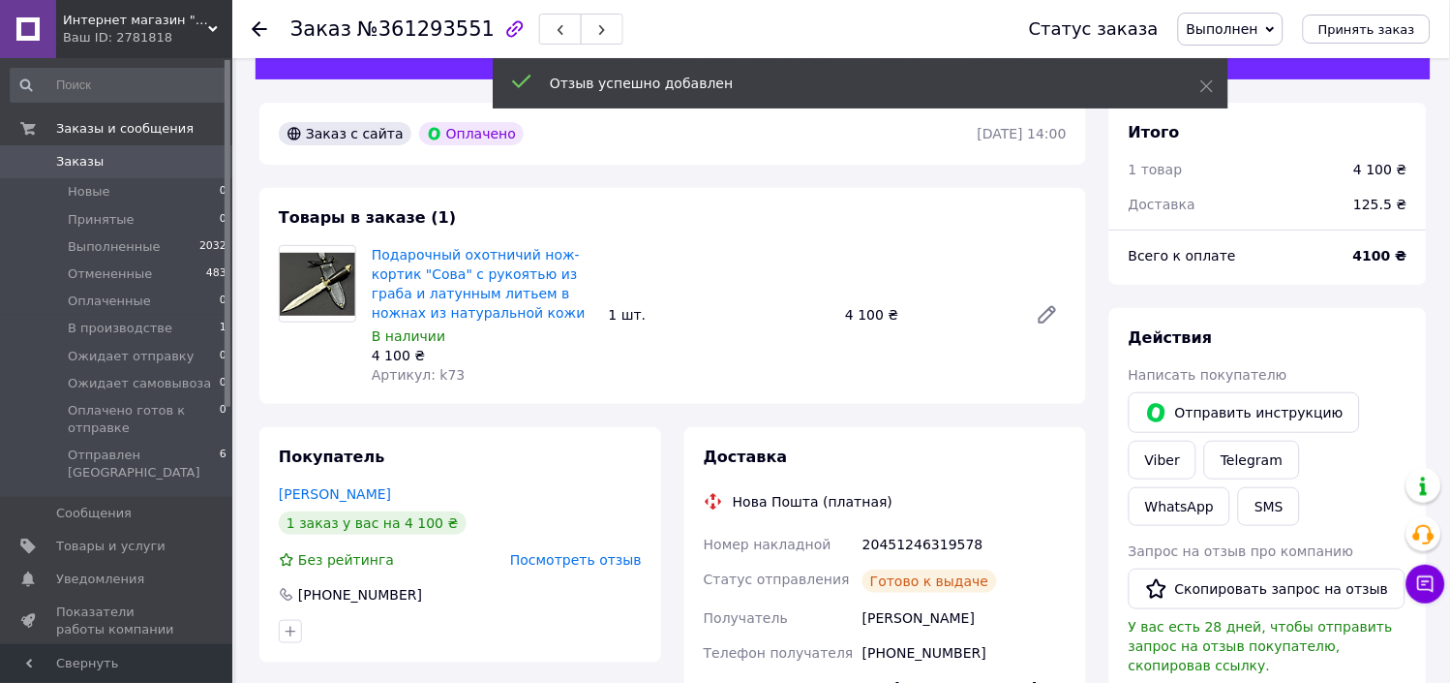
scroll to position [0, 0]
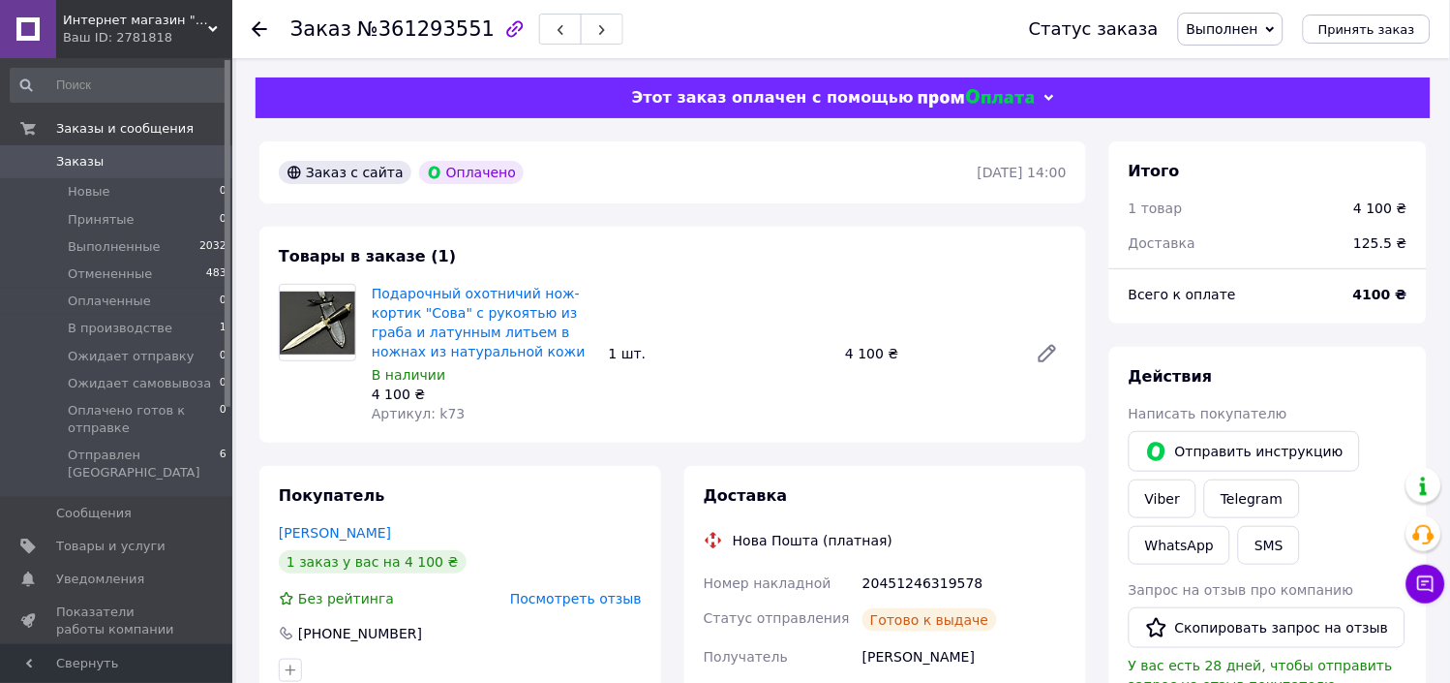
click at [586, 597] on span "Посмотреть отзыв" at bounding box center [576, 598] width 132 height 15
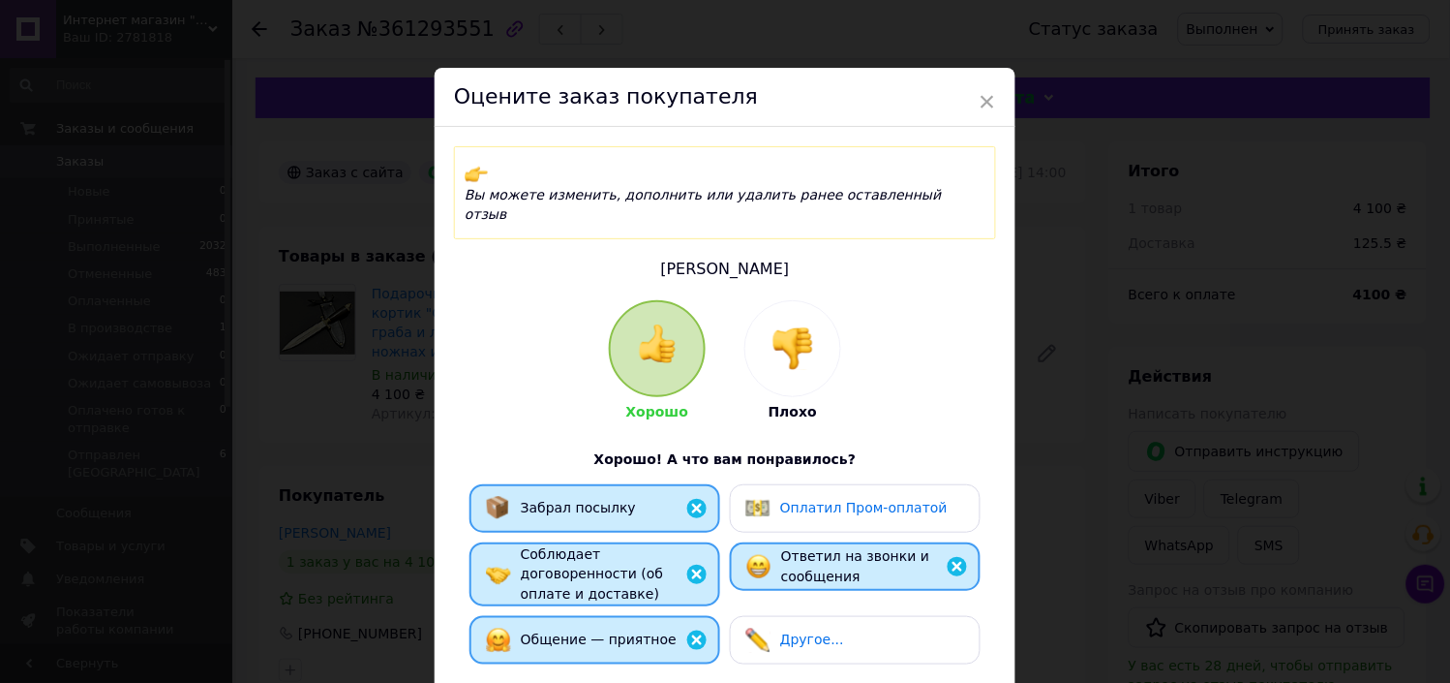
click at [839, 500] on span "Оплатил Пром-оплатой" at bounding box center [863, 507] width 167 height 15
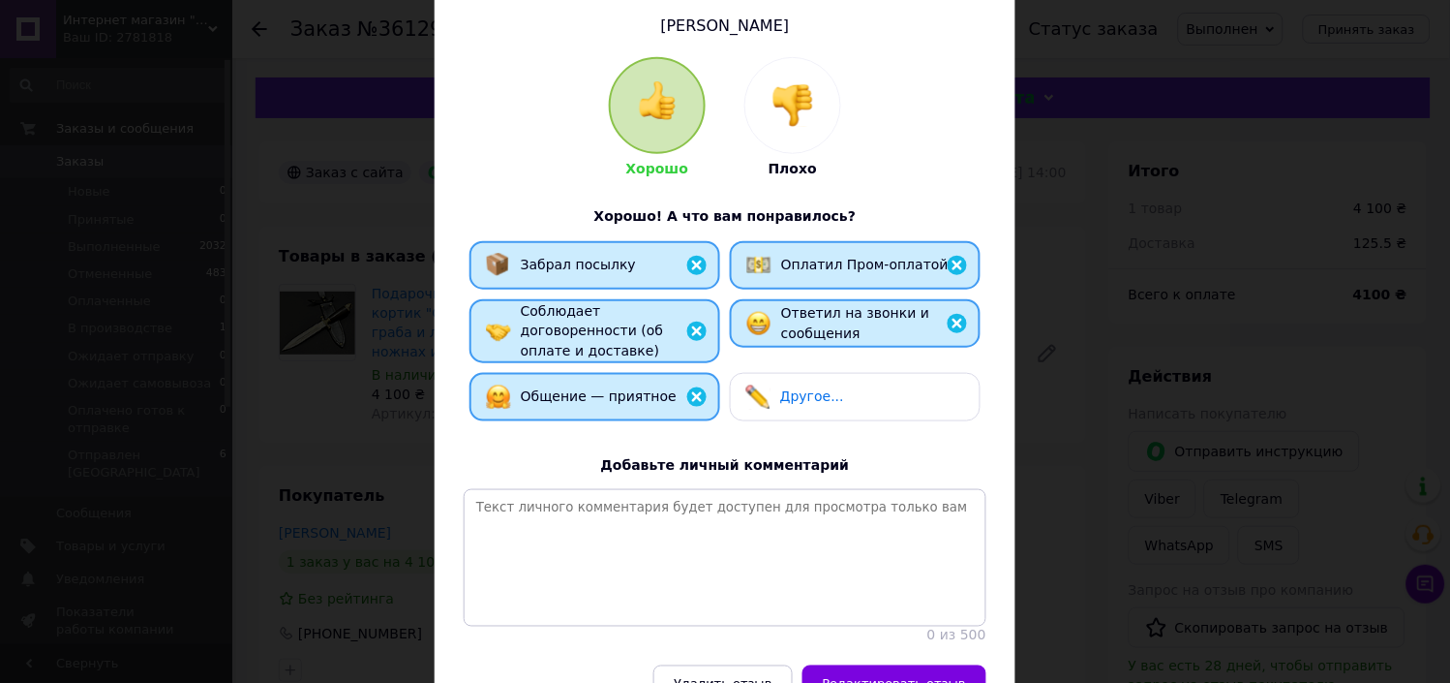
scroll to position [318, 0]
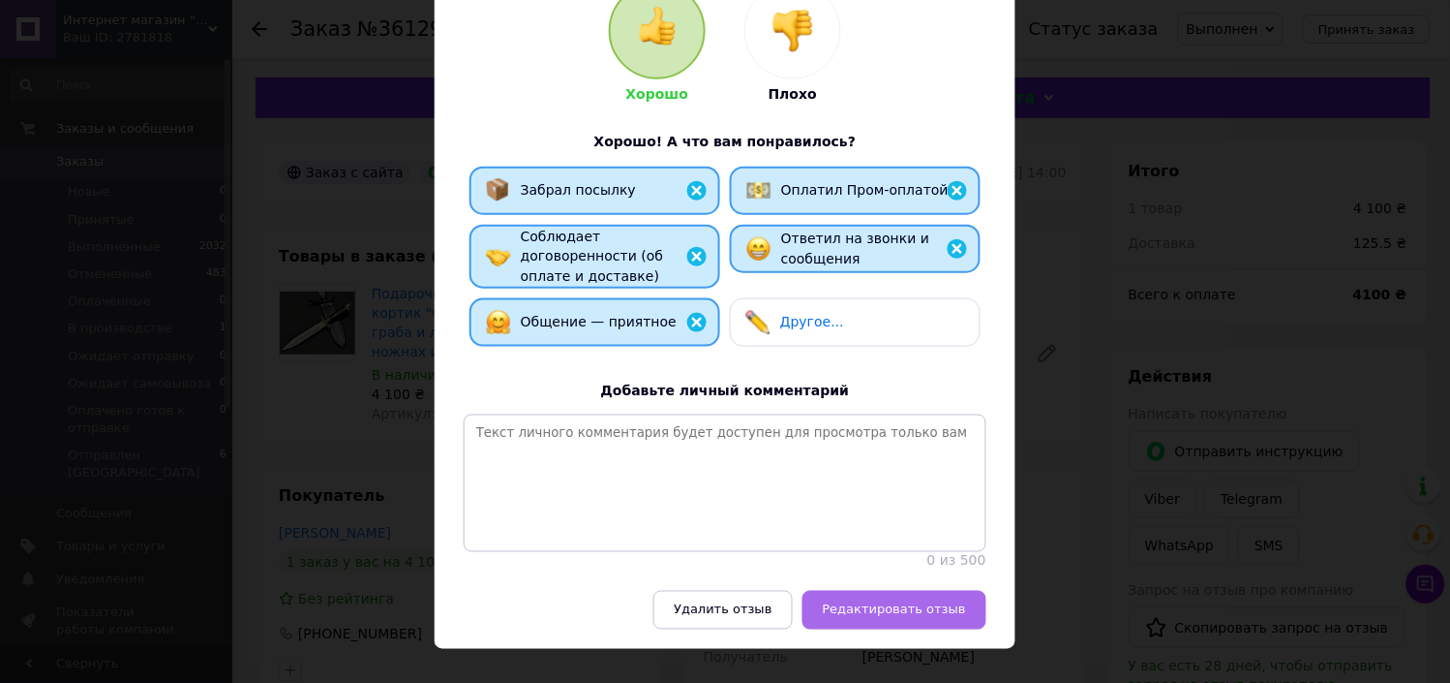
click at [912, 602] on span "Редактировать отзыв" at bounding box center [894, 609] width 143 height 15
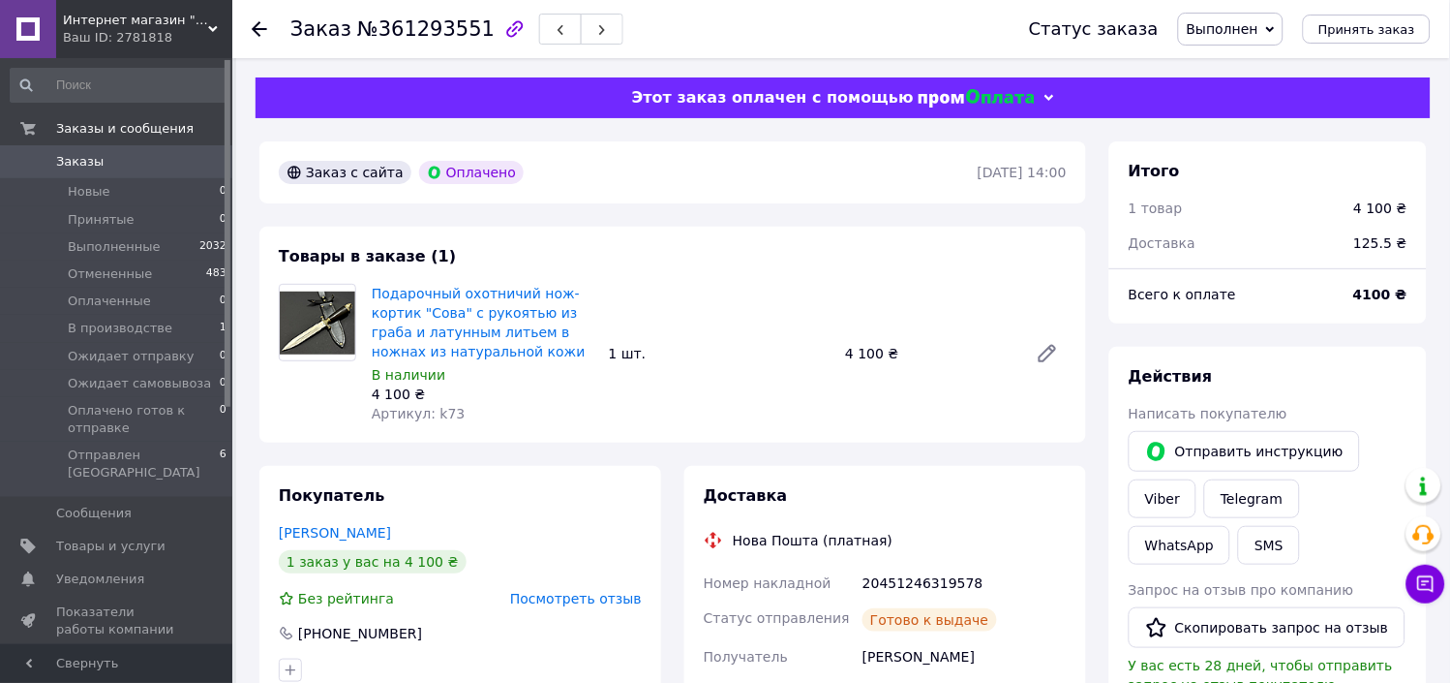
click at [73, 159] on span "Заказы" at bounding box center [79, 161] width 47 height 17
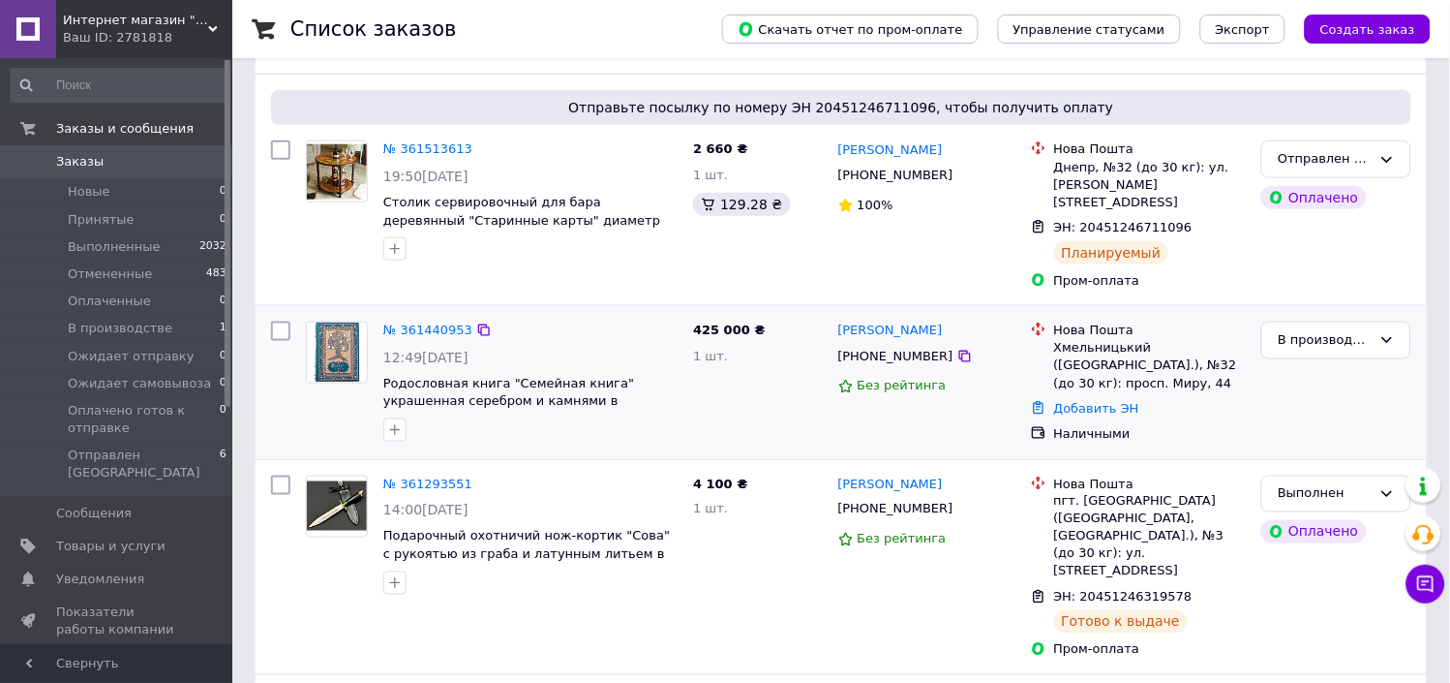
scroll to position [215, 0]
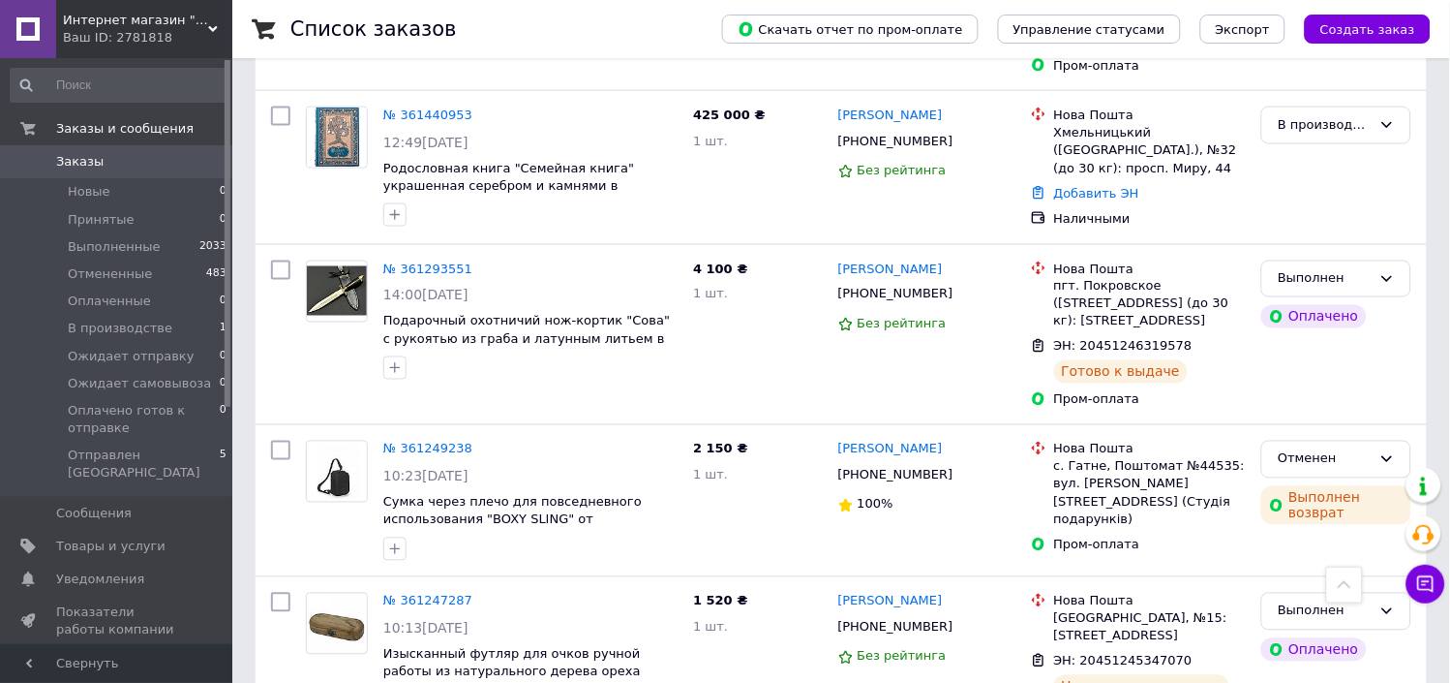
scroll to position [215, 0]
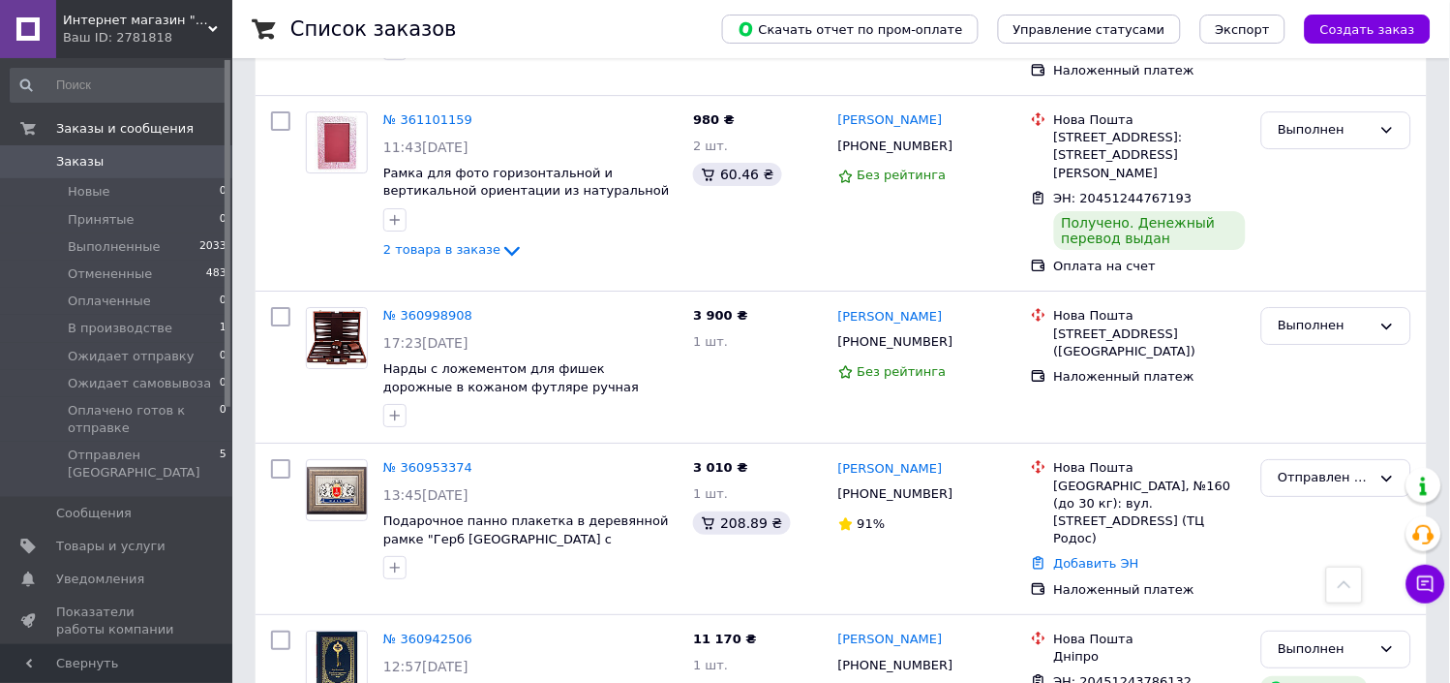
scroll to position [1398, 0]
